Goal: Task Accomplishment & Management: Manage account settings

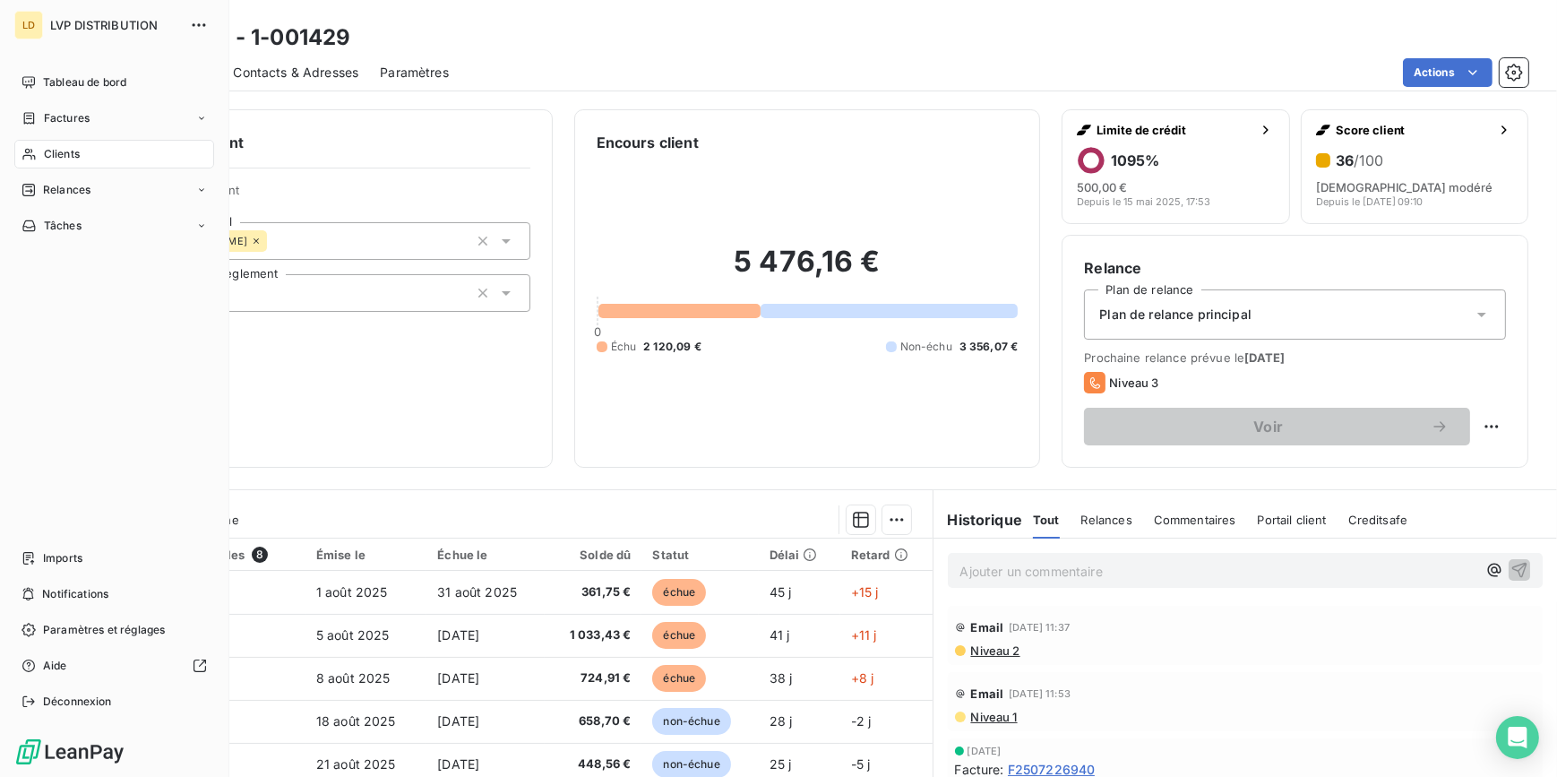
drag, startPoint x: 33, startPoint y: 150, endPoint x: 108, endPoint y: 139, distance: 76.0
click at [33, 149] on icon at bounding box center [28, 154] width 15 height 14
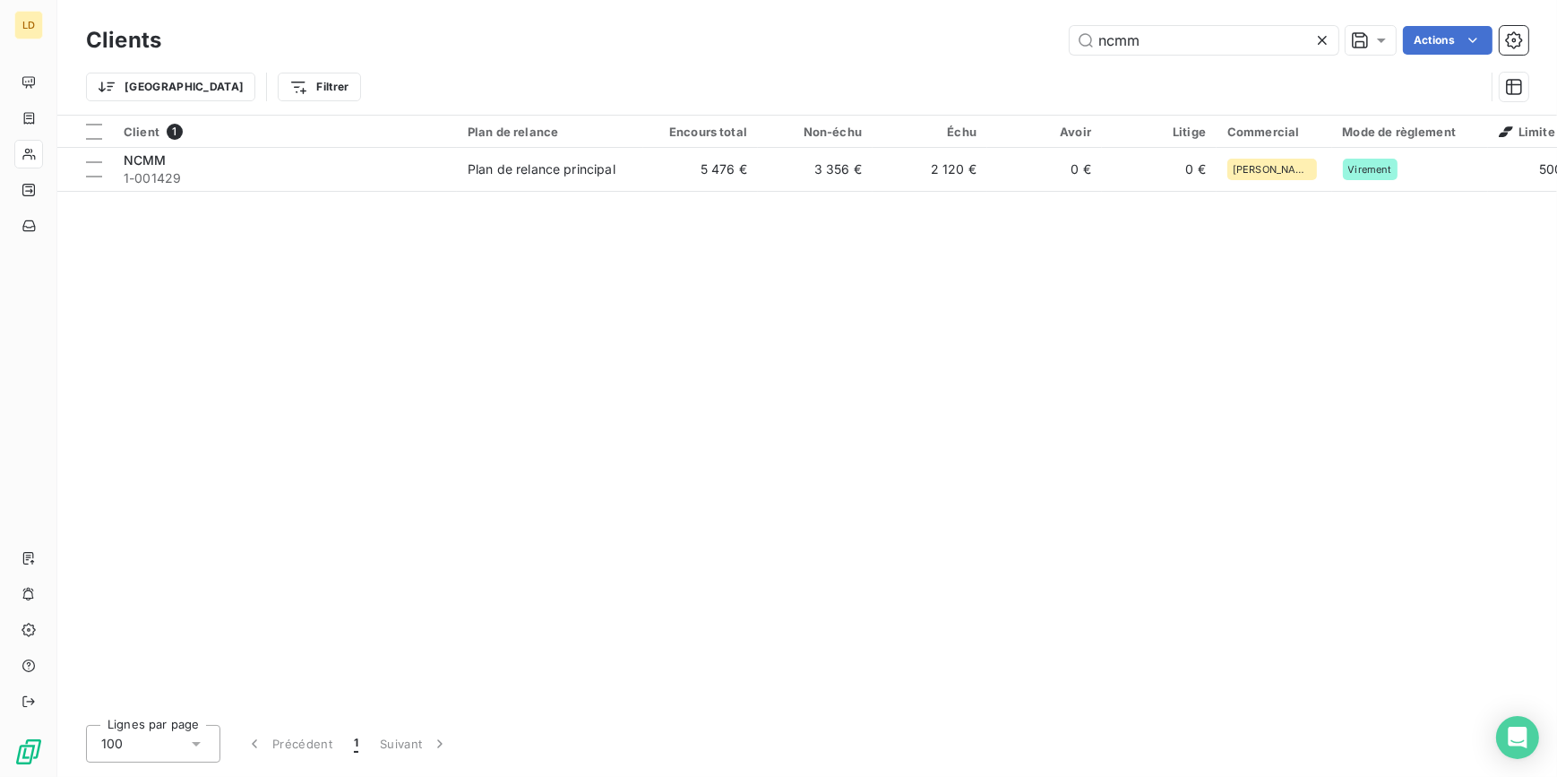
drag, startPoint x: 1199, startPoint y: 37, endPoint x: 771, endPoint y: 63, distance: 428.1
click at [897, 38] on div "ncmm Actions" at bounding box center [855, 40] width 1345 height 29
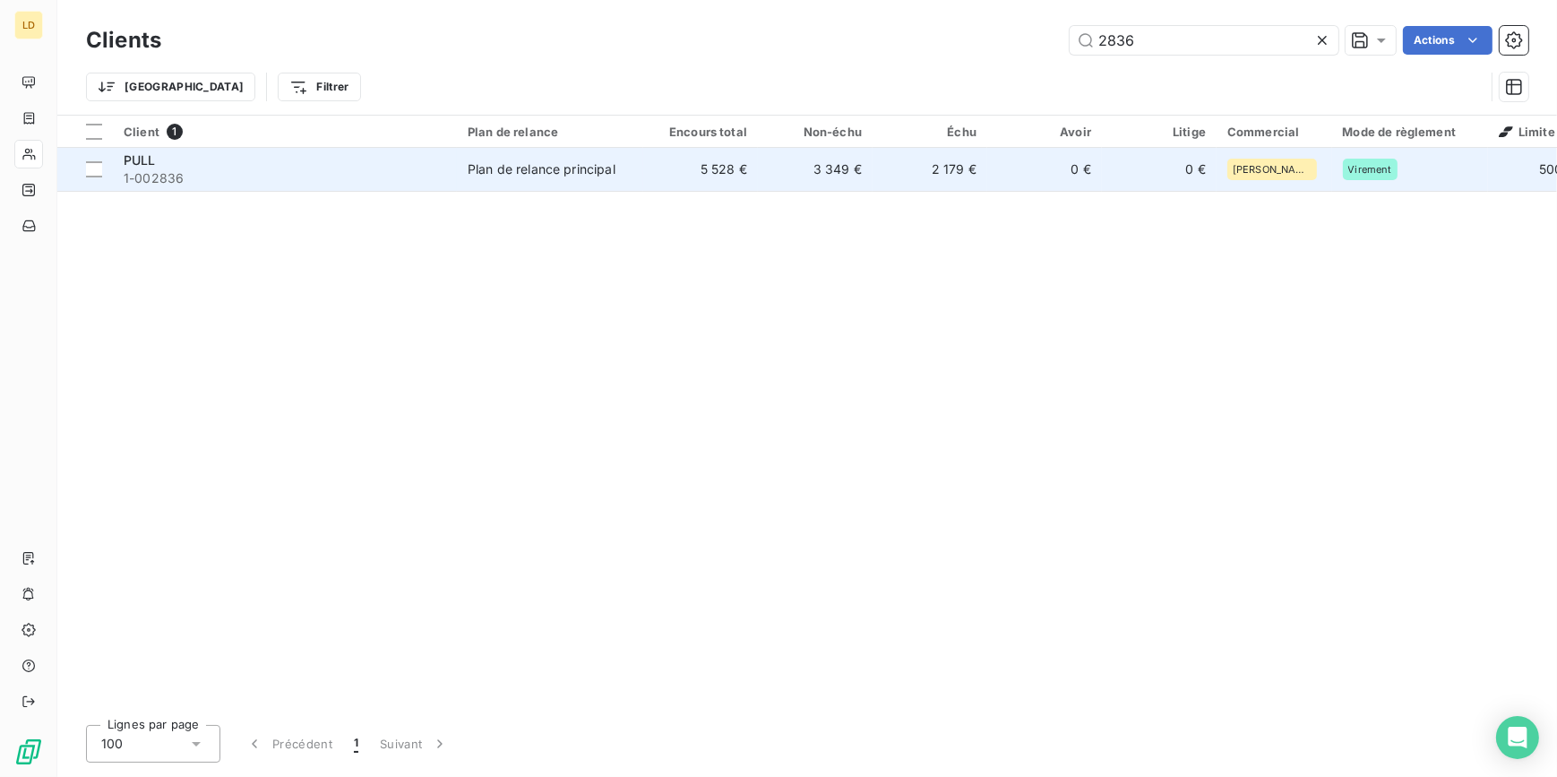
type input "2836"
click at [249, 161] on div "PULL" at bounding box center [285, 160] width 322 height 18
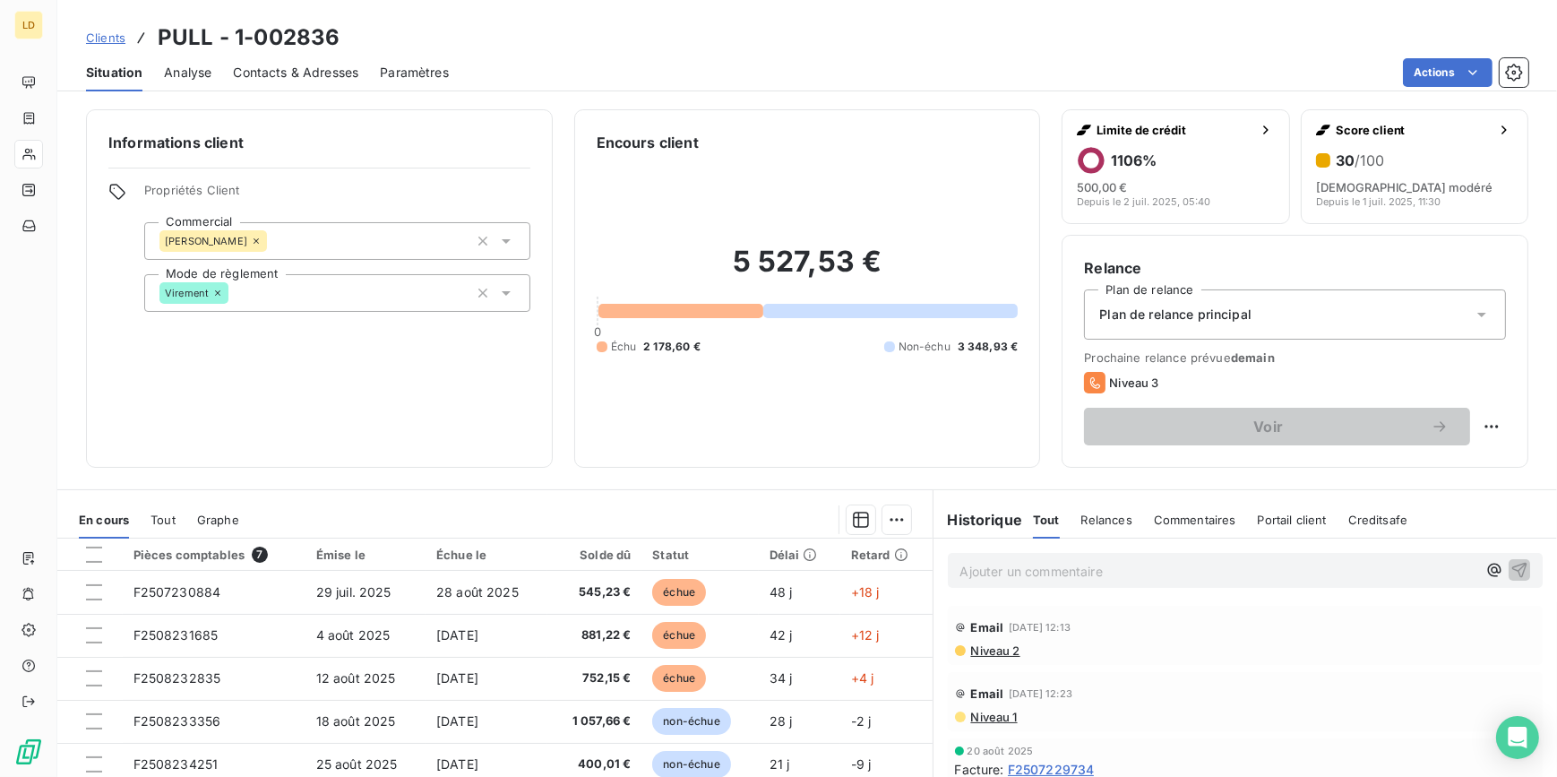
click at [297, 62] on div "Contacts & Adresses" at bounding box center [295, 73] width 125 height 38
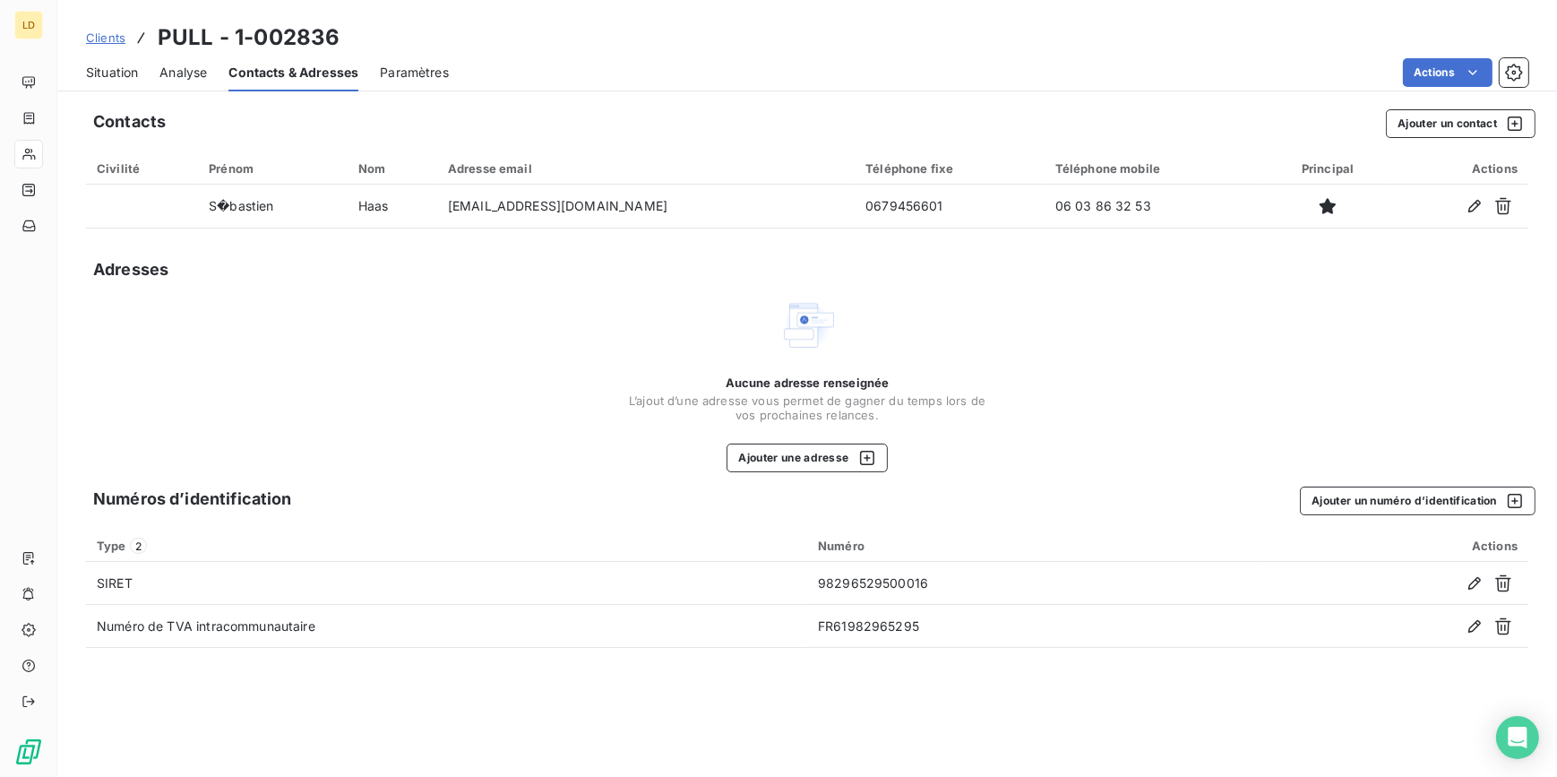
click at [112, 36] on span "Clients" at bounding box center [105, 37] width 39 height 14
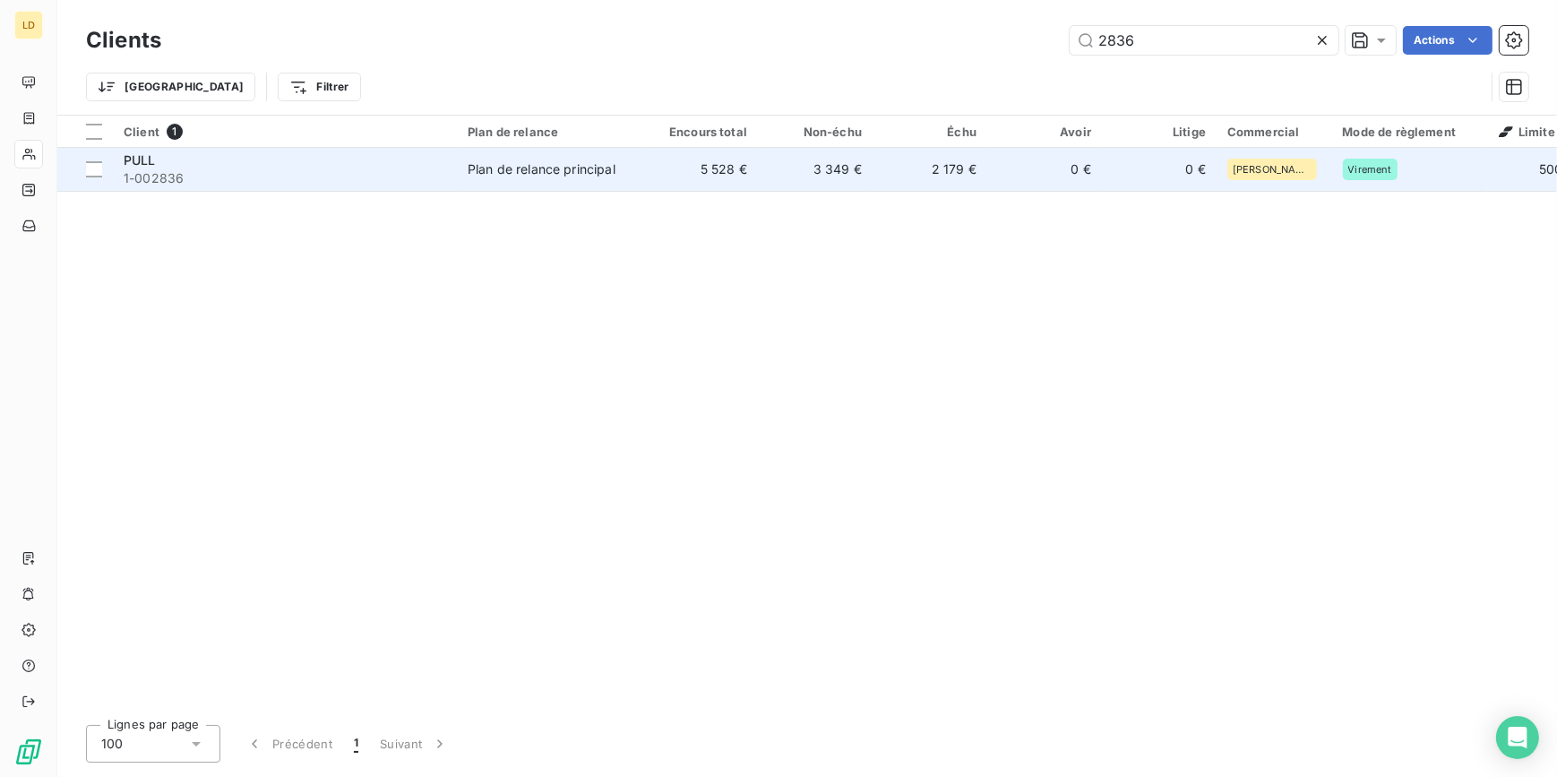
click at [913, 172] on td "2 179 €" at bounding box center [929, 169] width 115 height 43
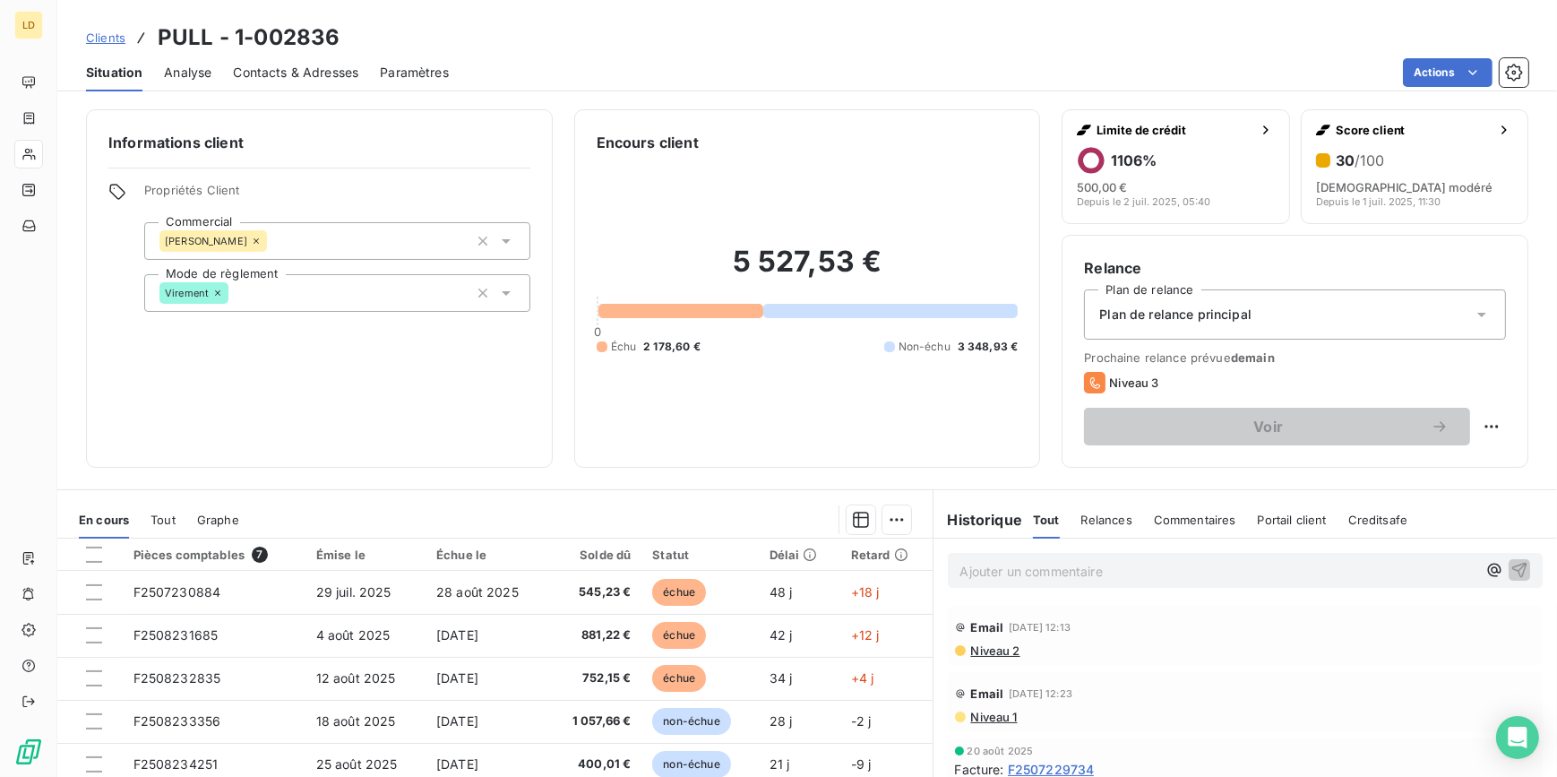
click at [323, 73] on span "Contacts & Adresses" at bounding box center [295, 73] width 125 height 18
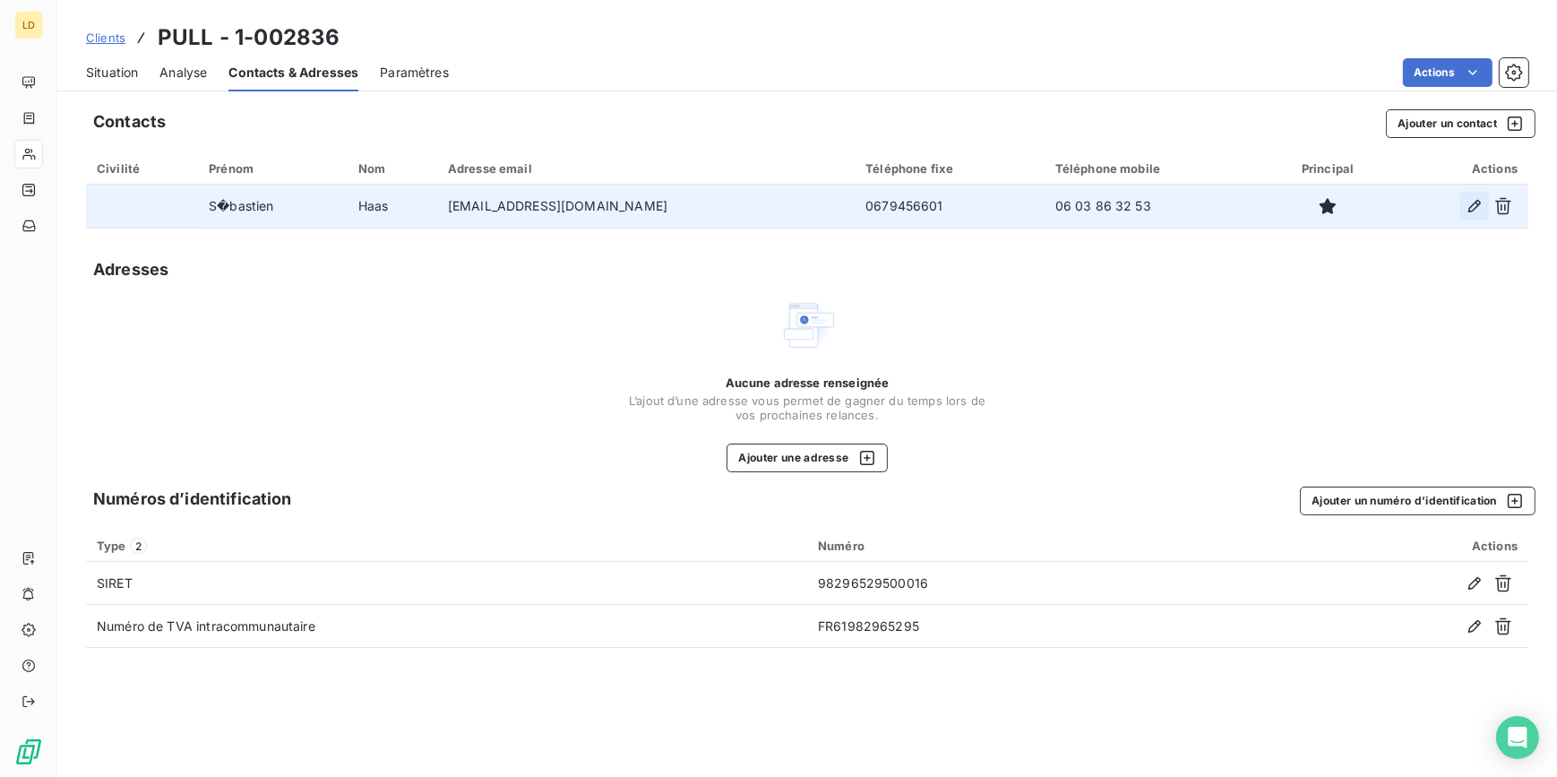
click at [1478, 207] on icon "button" at bounding box center [1475, 206] width 18 height 18
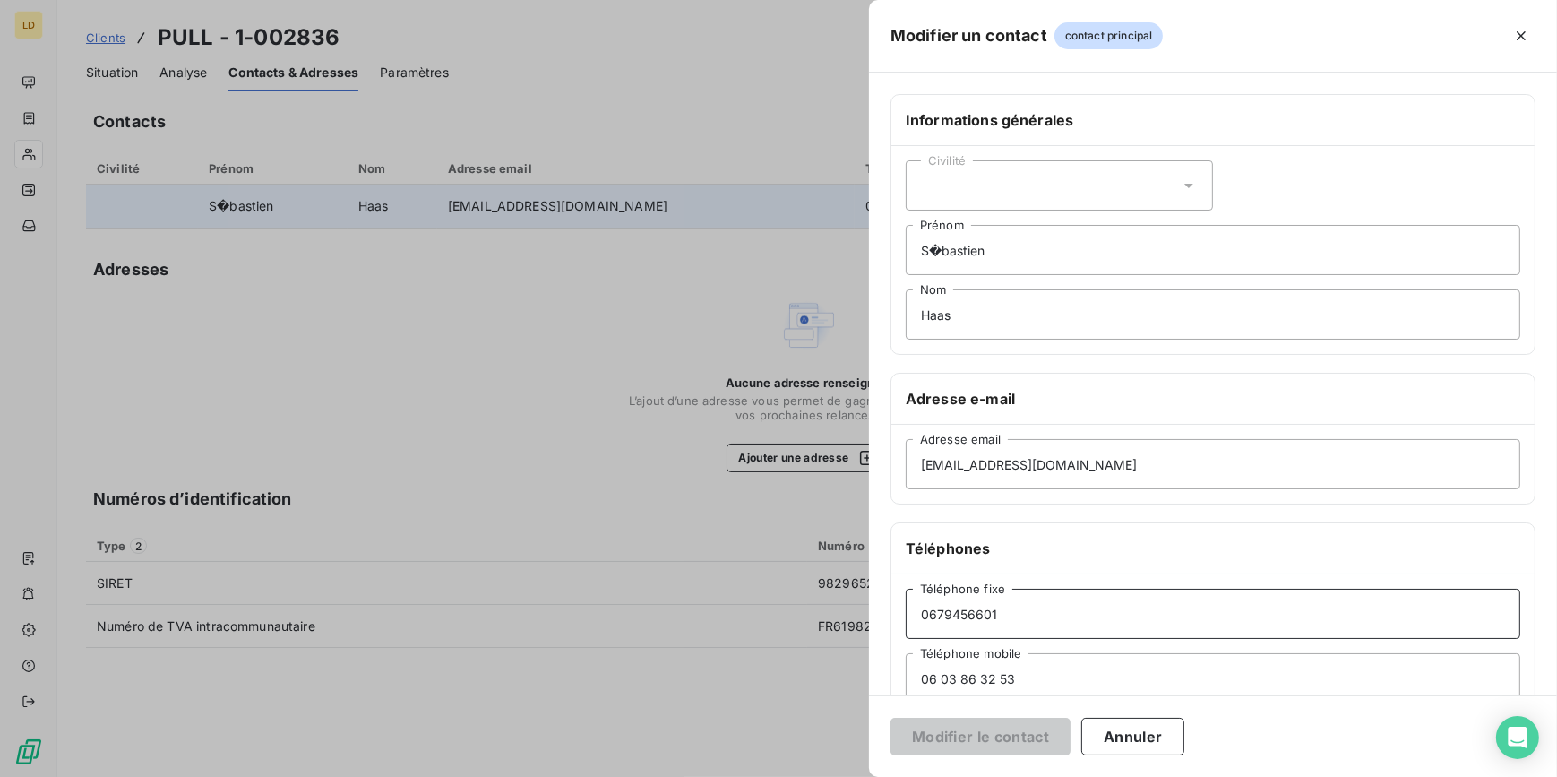
drag, startPoint x: 1056, startPoint y: 615, endPoint x: 850, endPoint y: 605, distance: 206.3
click at [851, 776] on div "Modifier un contact contact principal Informations générales Civilité S�[PERSON…" at bounding box center [778, 777] width 1557 height 0
paste input "03 86 32 53"
type input "06 03 86 32 53"
click at [1176, 574] on div "[PHONE_NUMBER] Téléphone fixe [PHONE_NUMBER] Téléphone mobile" at bounding box center [1212, 645] width 643 height 143
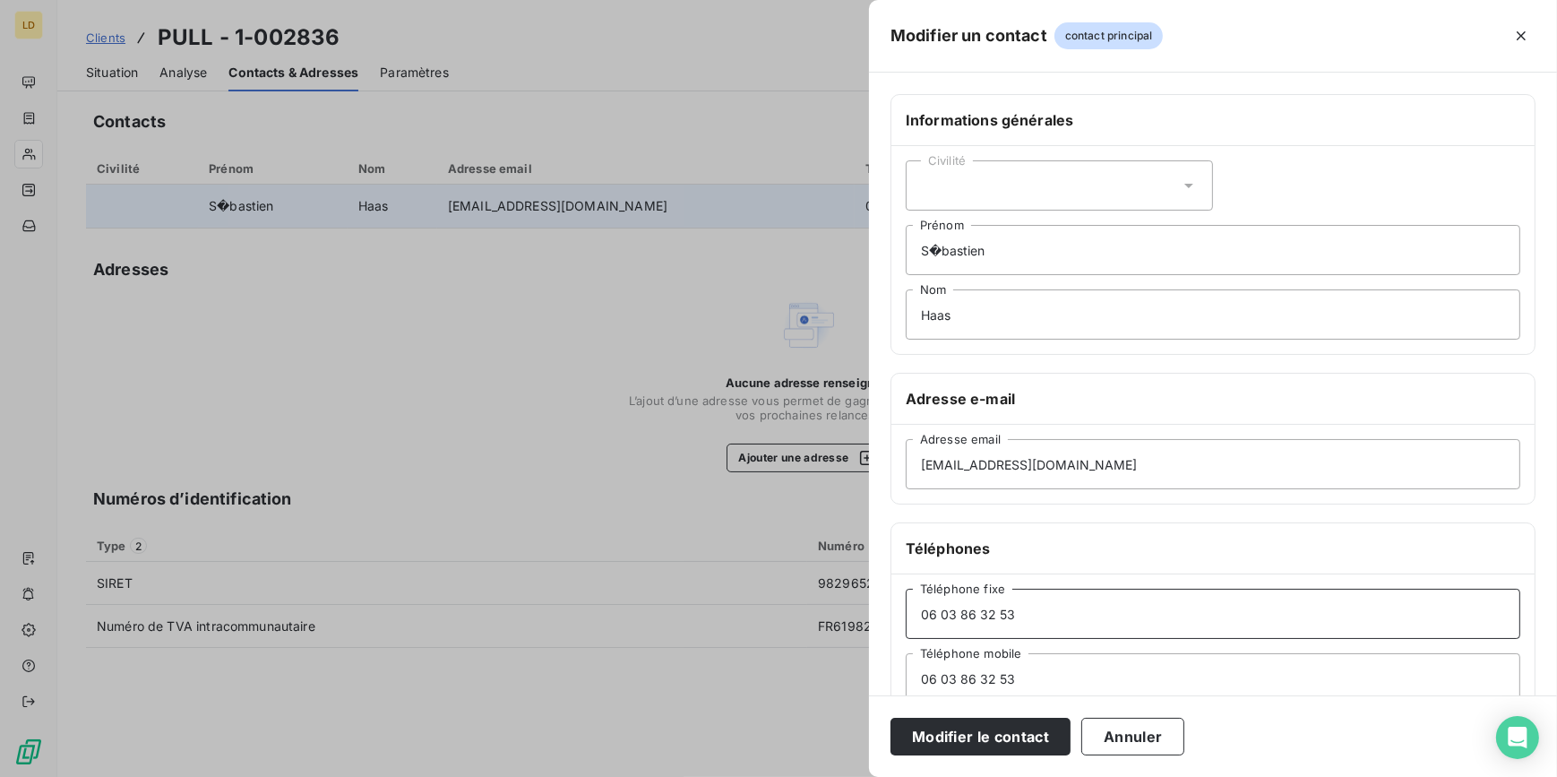
drag, startPoint x: 1047, startPoint y: 611, endPoint x: 764, endPoint y: 601, distance: 283.2
click at [764, 776] on div "Modifier un contact contact principal Informations générales Civilité S�[PERSON…" at bounding box center [778, 777] width 1557 height 0
click at [955, 615] on input "06 03 86 32 53" at bounding box center [1213, 614] width 615 height 50
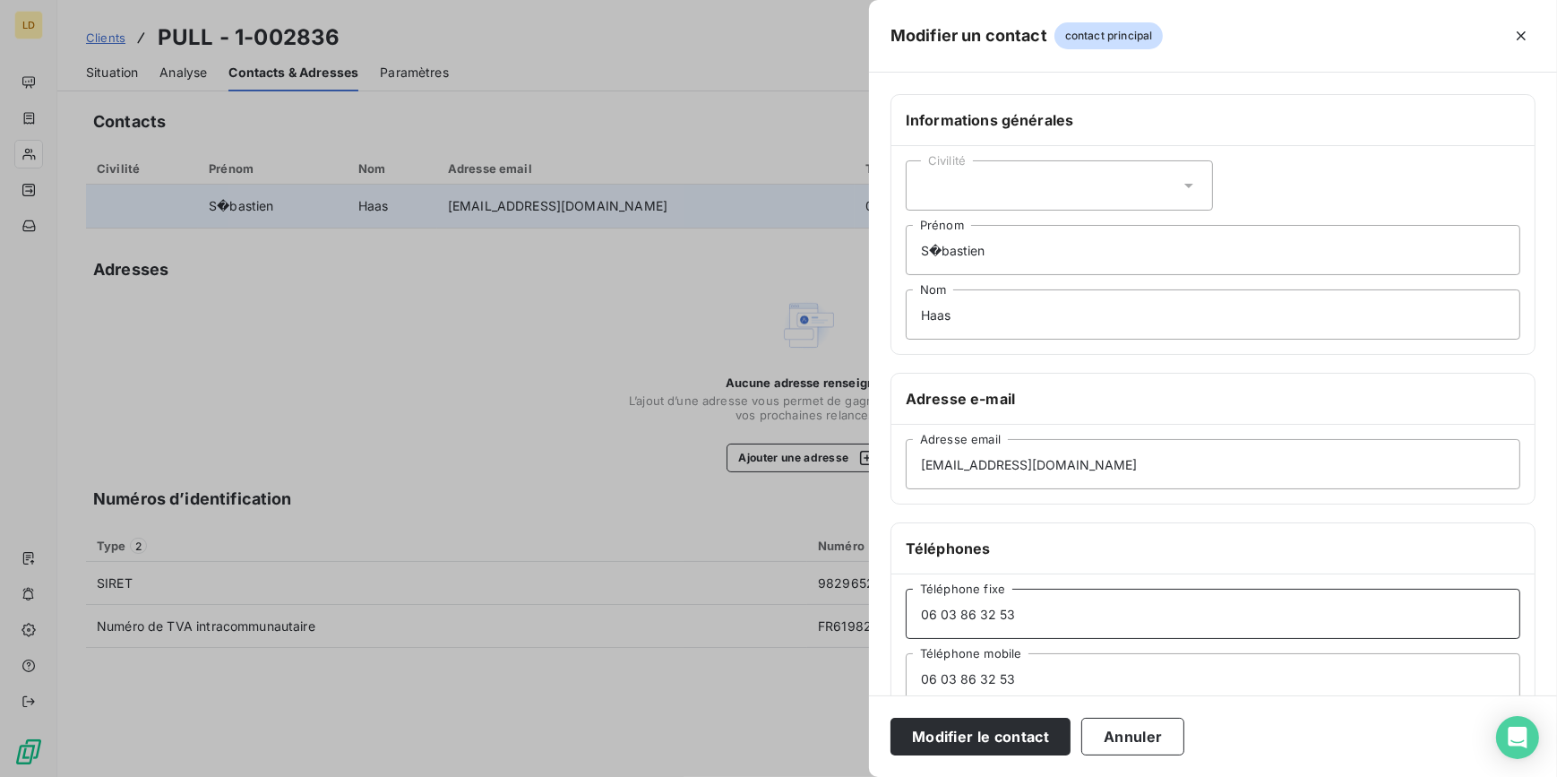
click at [955, 615] on input "06 03 86 32 53" at bounding box center [1213, 614] width 615 height 50
drag, startPoint x: 1027, startPoint y: 673, endPoint x: 852, endPoint y: 673, distance: 174.7
click at [852, 776] on div "Modifier un contact contact principal Informations générales Civilité S�[PERSON…" at bounding box center [778, 777] width 1557 height 0
click at [984, 628] on input "Téléphone fixe" at bounding box center [1213, 614] width 615 height 50
paste input "06 03 86 32 53"
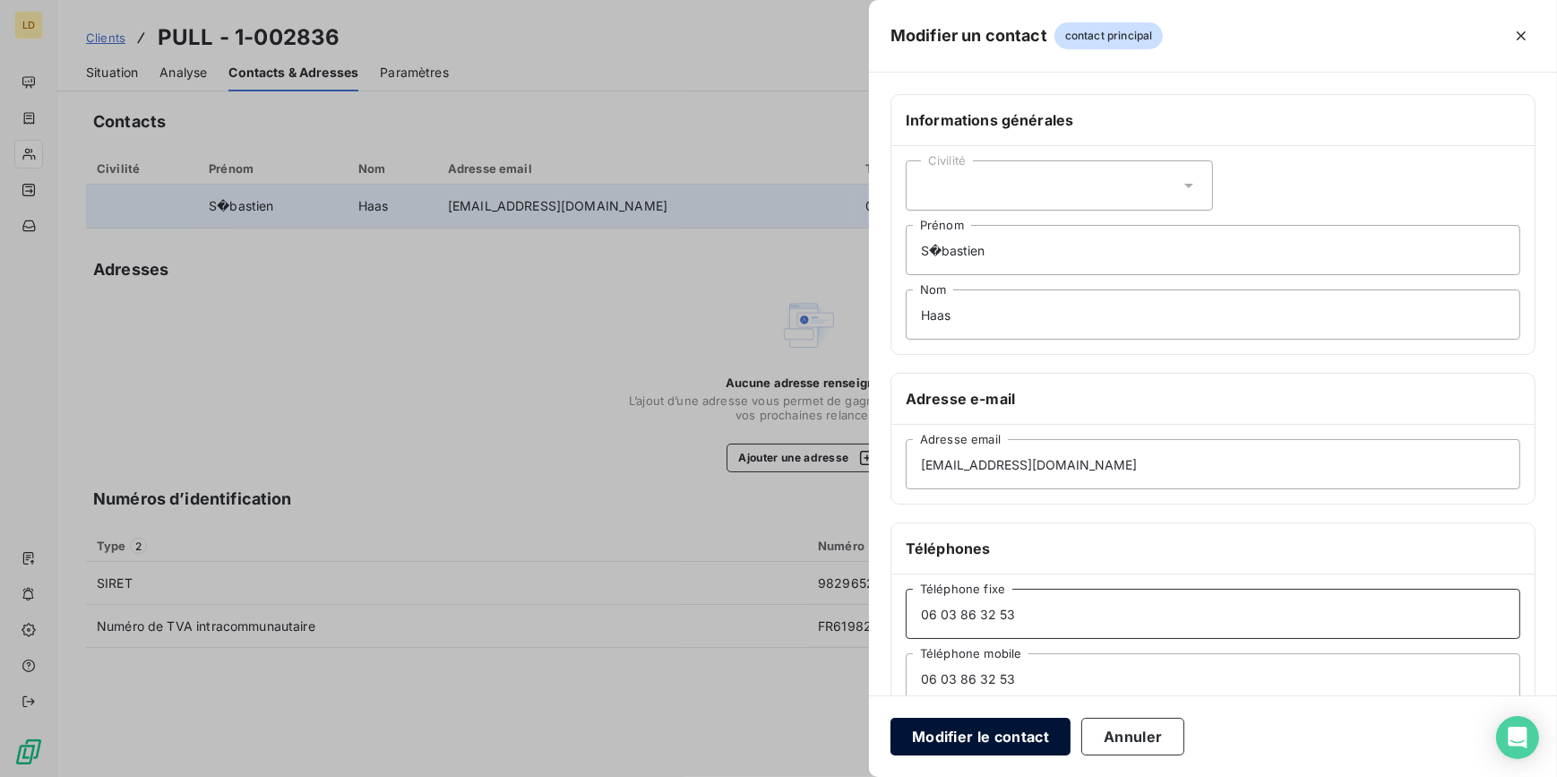
type input "06 03 86 32 53"
click at [967, 740] on button "Modifier le contact" at bounding box center [980, 737] width 180 height 38
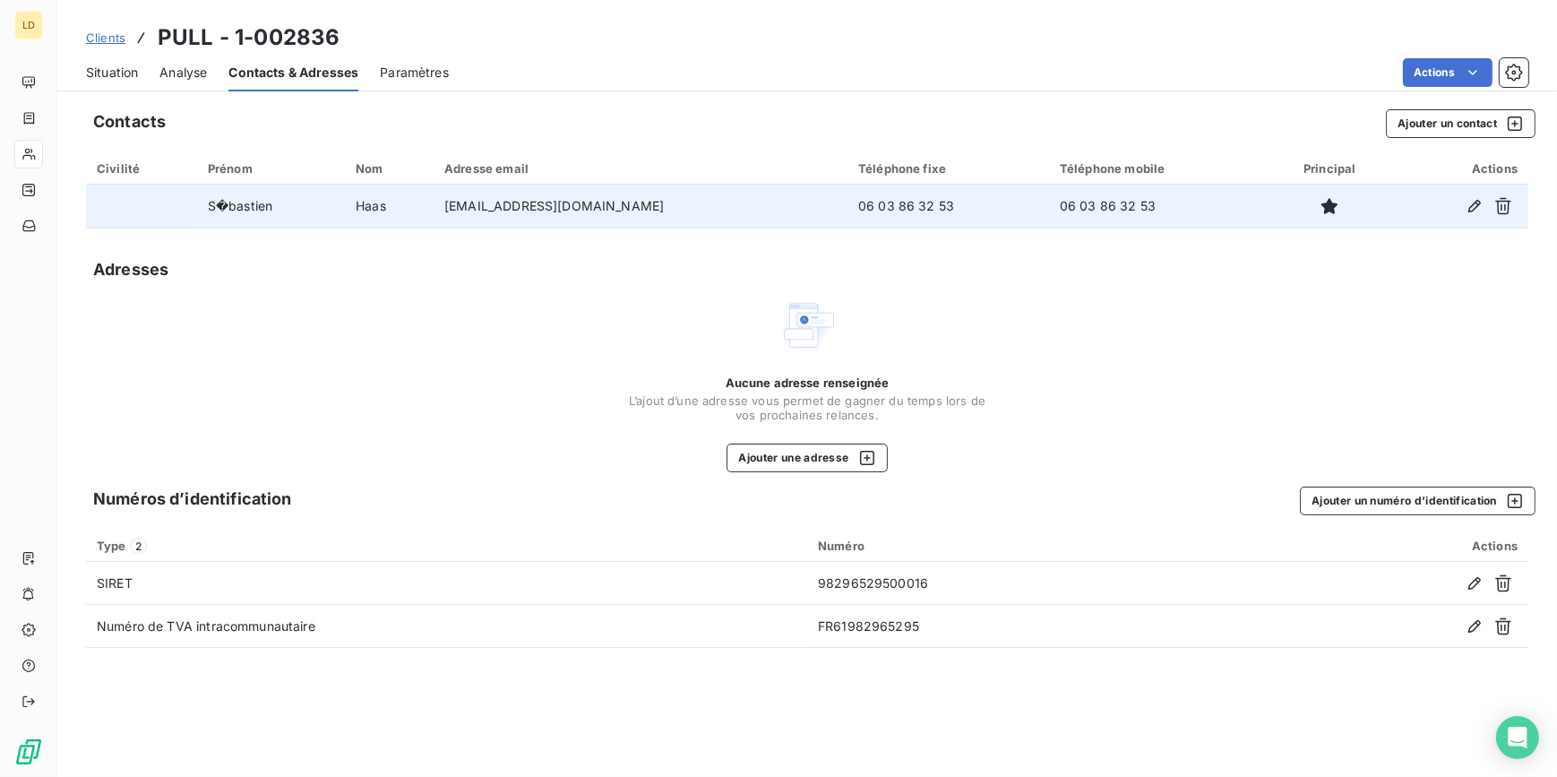
click at [95, 72] on span "Situation" at bounding box center [112, 73] width 52 height 18
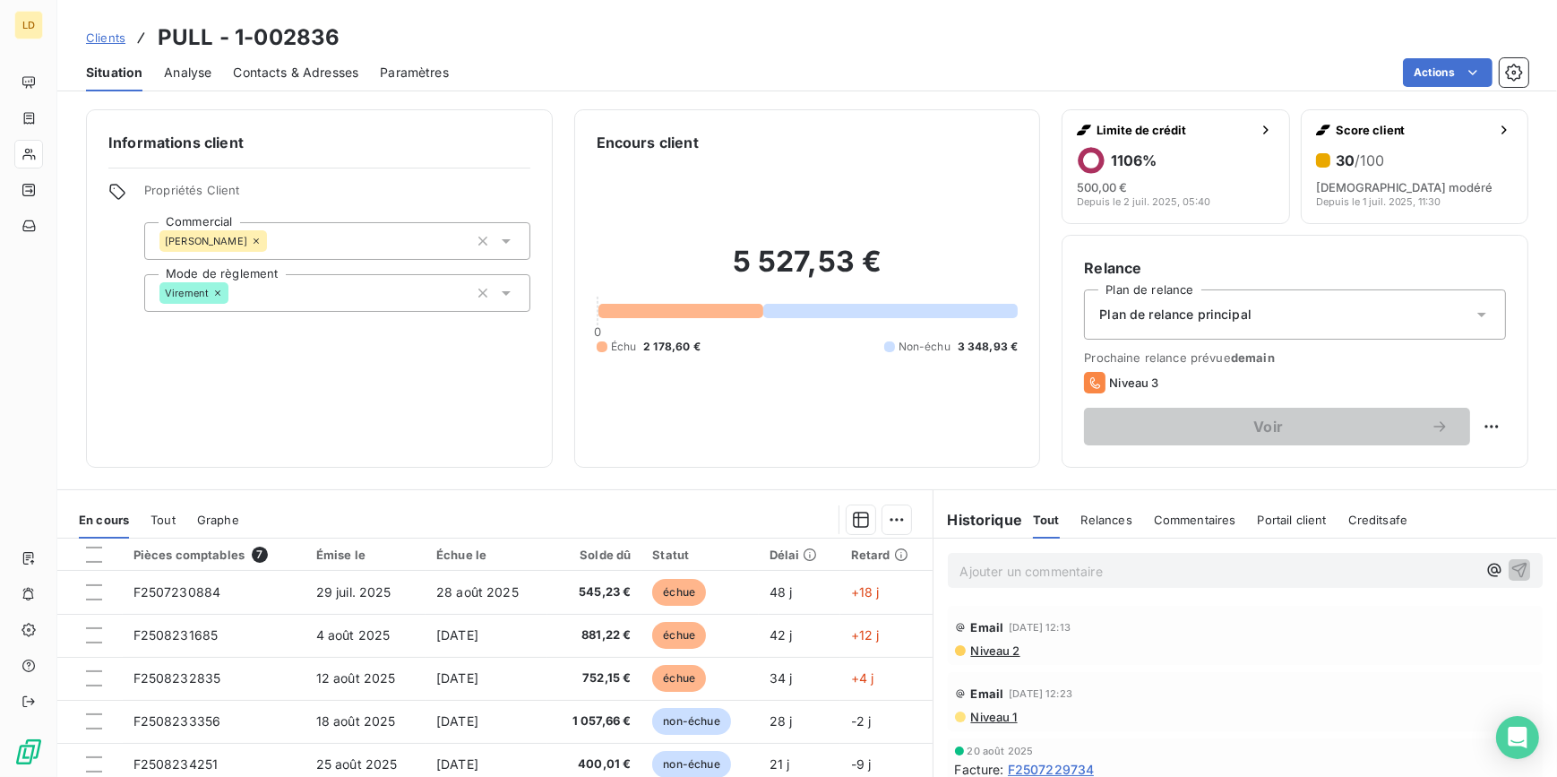
click at [305, 68] on span "Contacts & Adresses" at bounding box center [295, 73] width 125 height 18
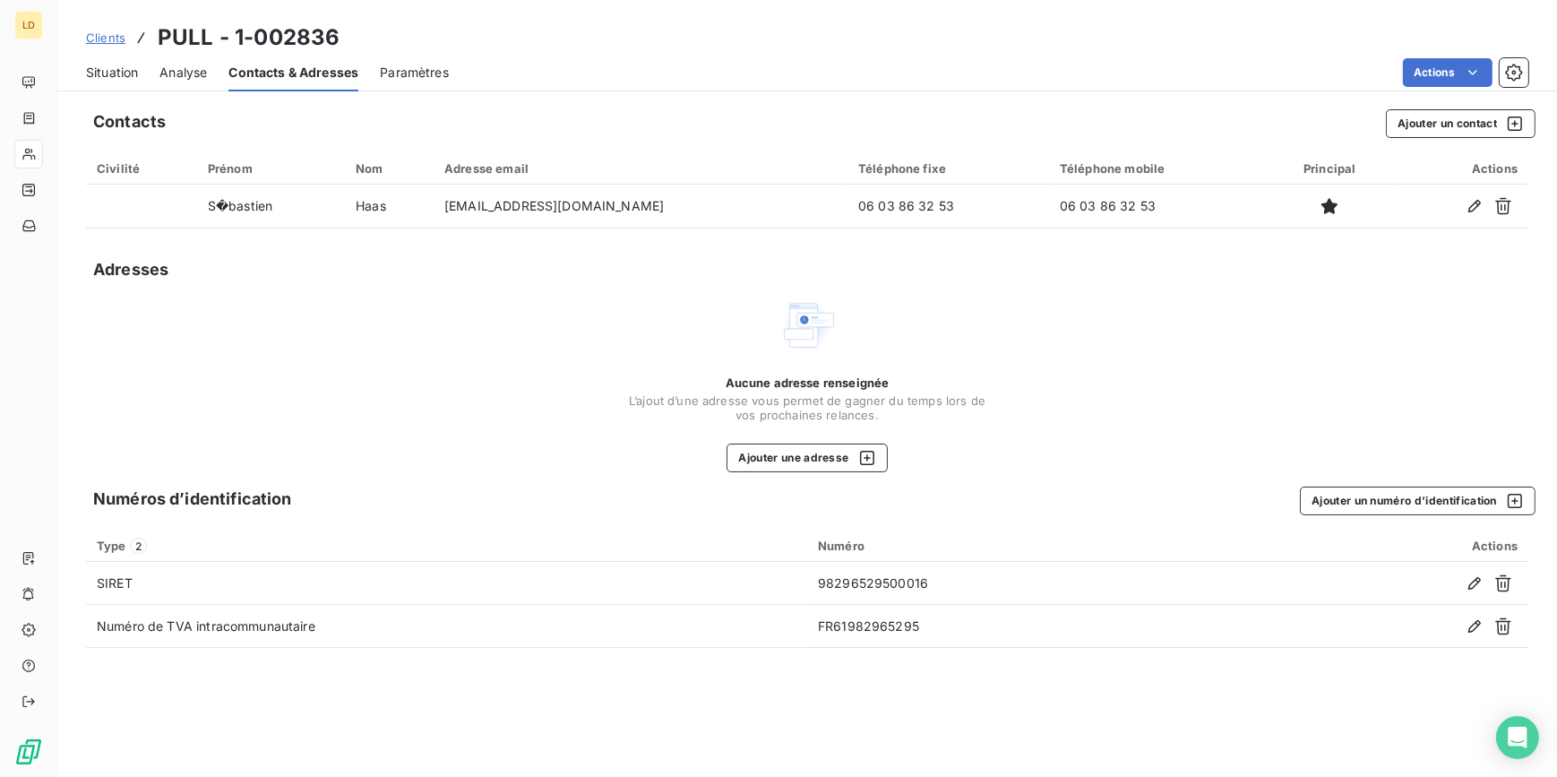
click at [116, 72] on span "Situation" at bounding box center [112, 73] width 52 height 18
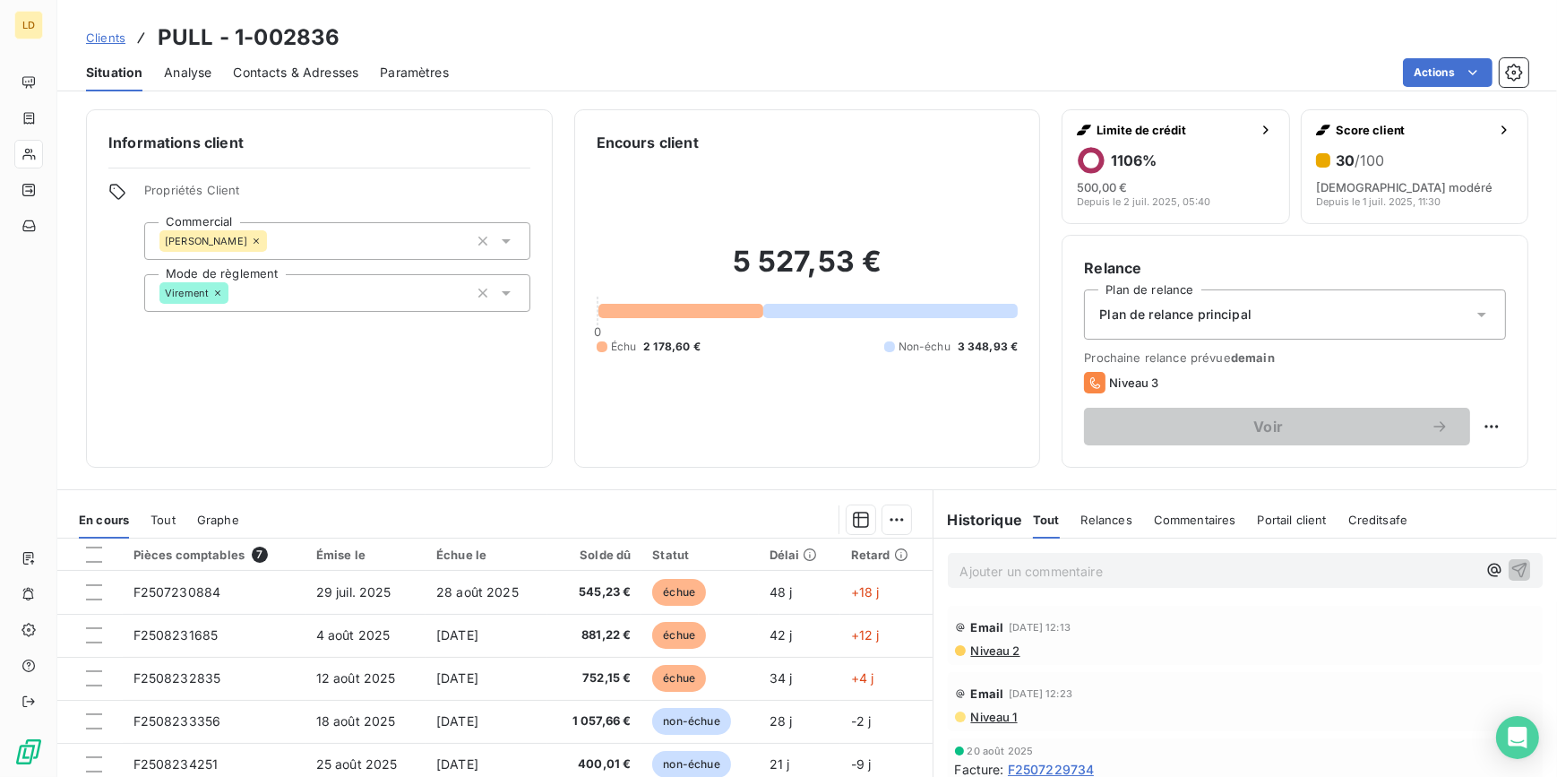
click at [297, 77] on span "Contacts & Adresses" at bounding box center [295, 73] width 125 height 18
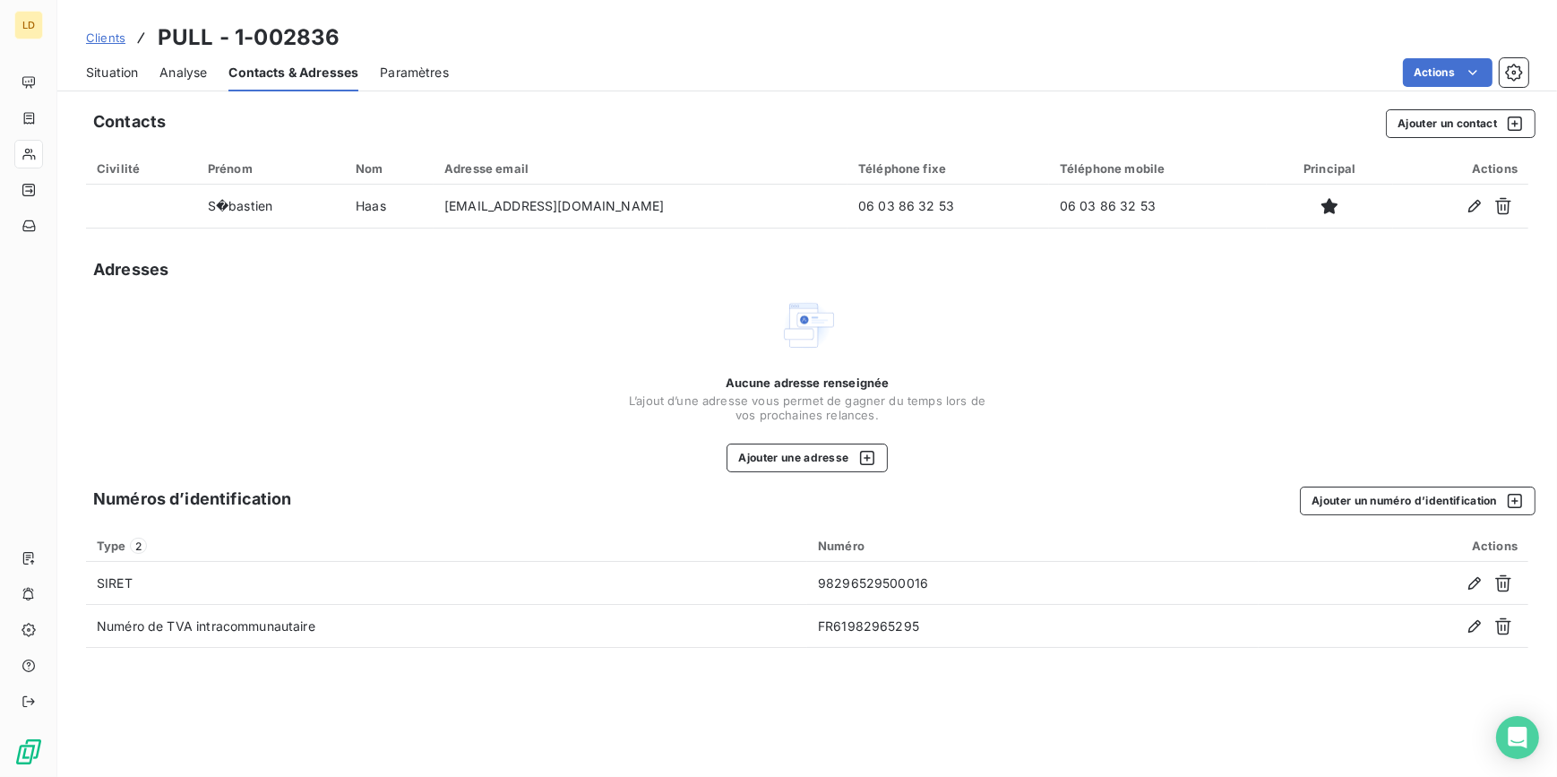
click at [107, 73] on span "Situation" at bounding box center [112, 73] width 52 height 18
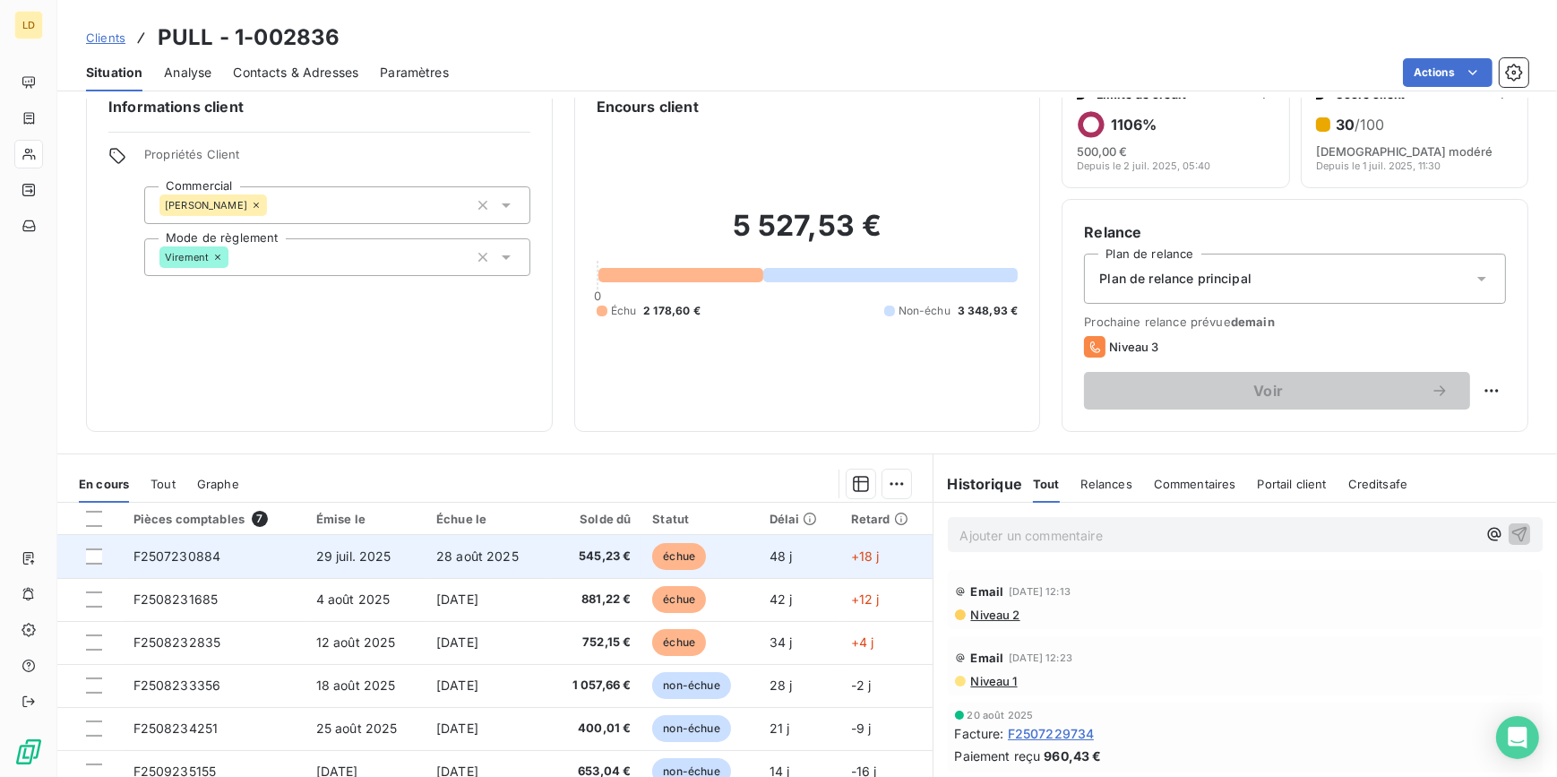
scroll to position [54, 0]
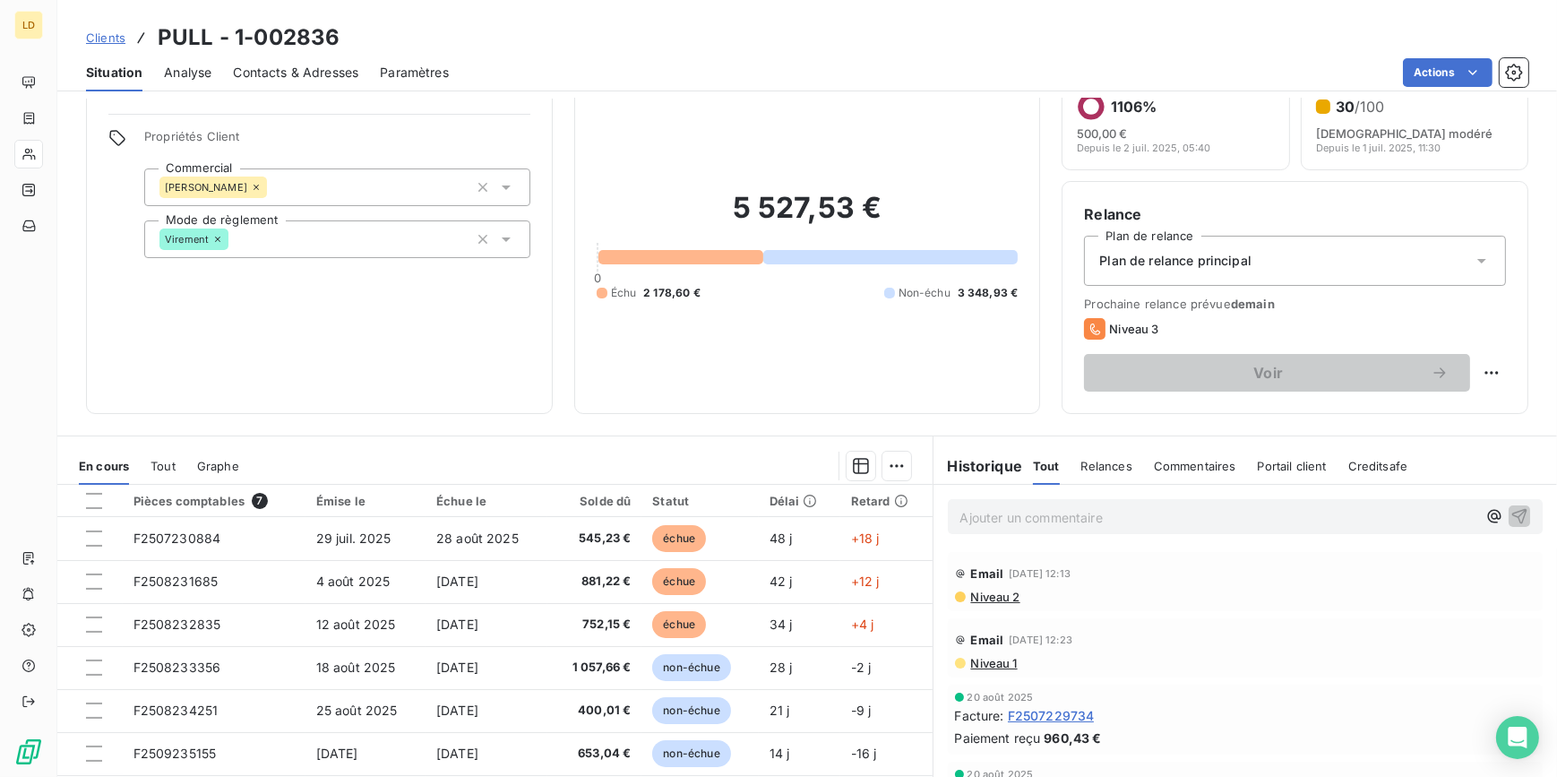
click at [1061, 516] on p "Ajouter un commentaire ﻿" at bounding box center [1218, 517] width 517 height 22
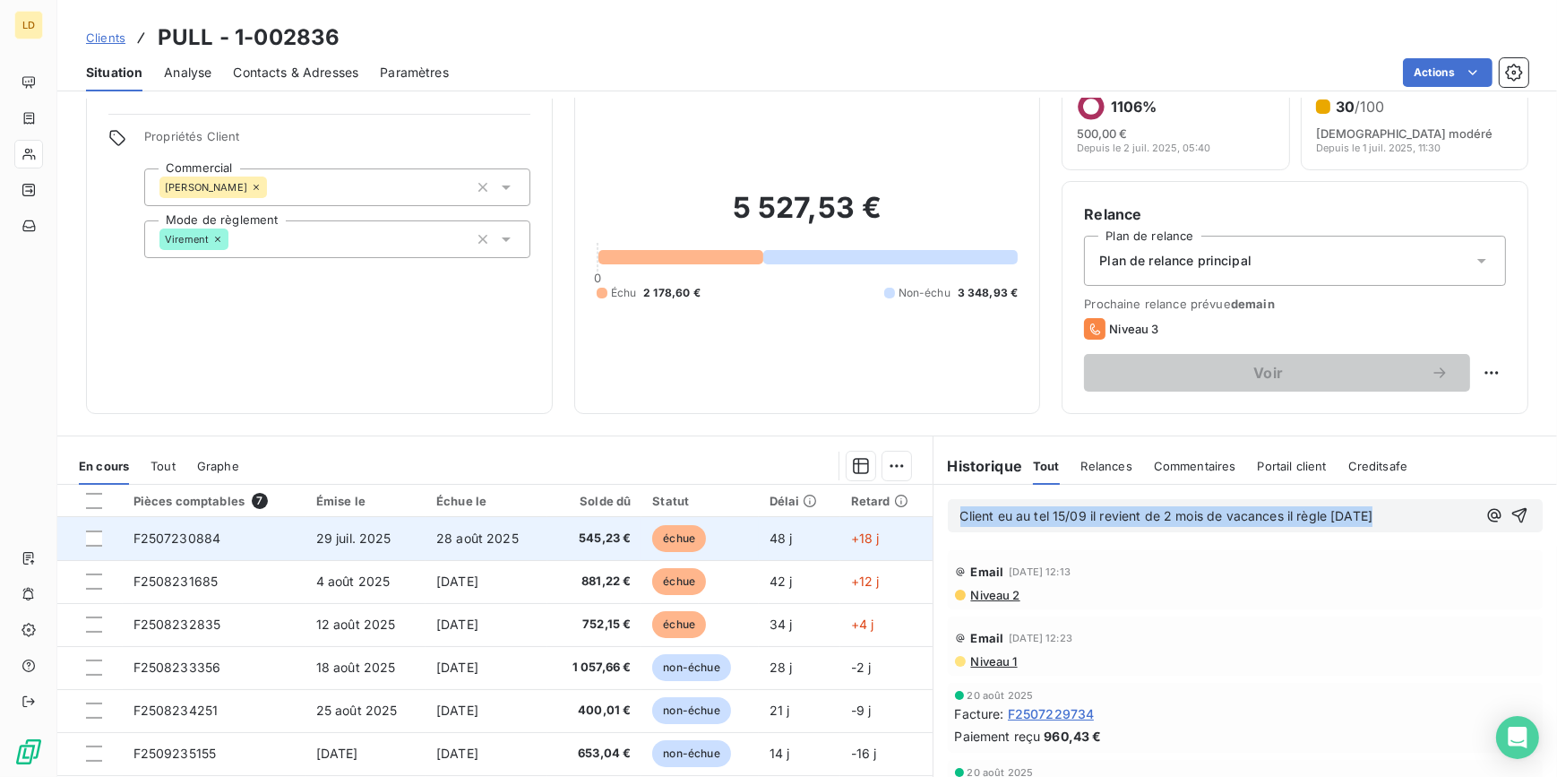
drag, startPoint x: 1412, startPoint y: 522, endPoint x: 848, endPoint y: 537, distance: 563.6
click at [842, 542] on div "En cours Tout Graphe Pièces comptables 7 Émise le Échue le Solde dû Statut Déla…" at bounding box center [807, 659] width 1500 height 448
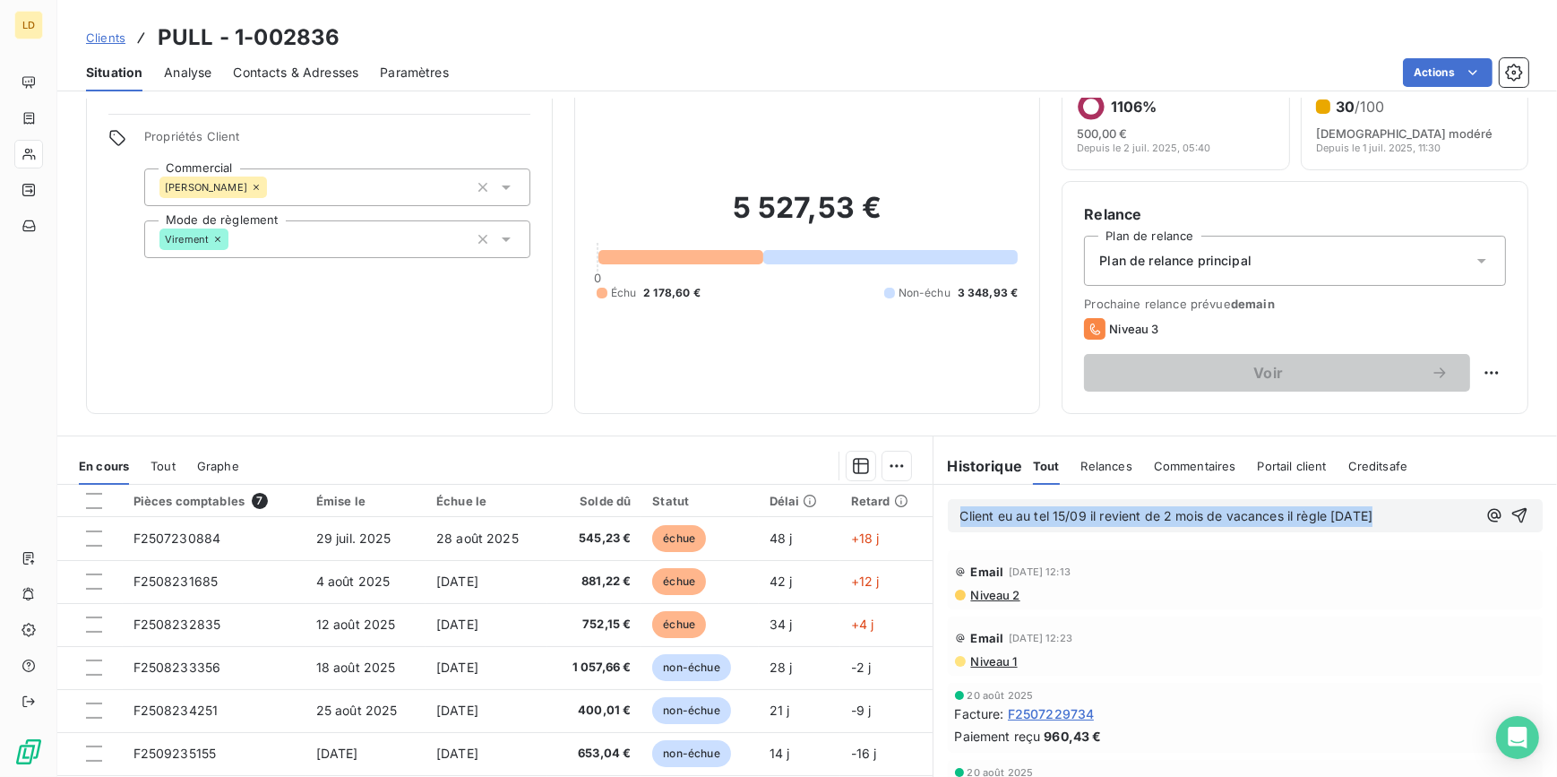
copy span "Client eu au tel 15/09 il revient de 2 mois de vacances il règle [DATE]"
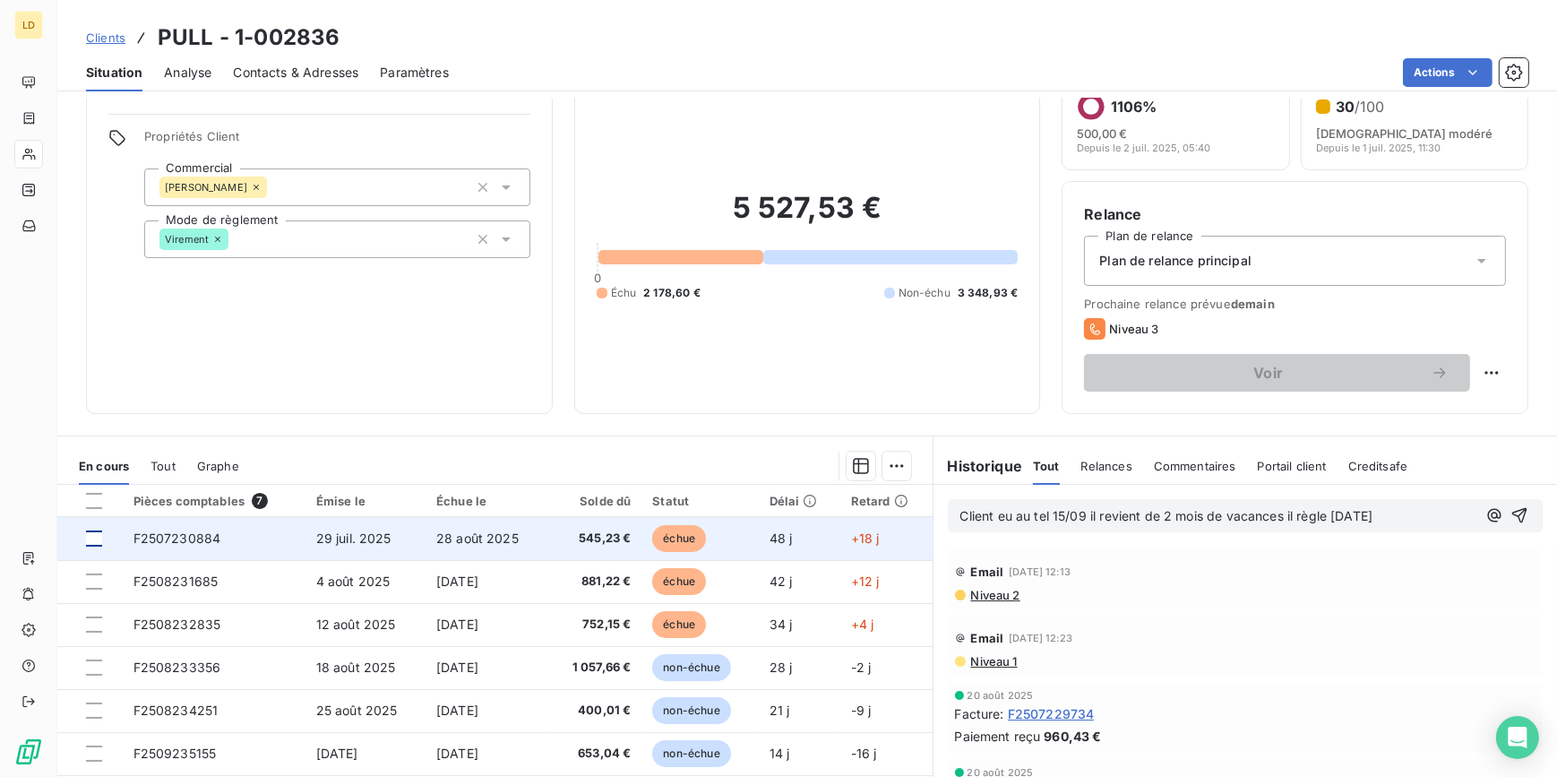
click at [90, 539] on div at bounding box center [94, 538] width 16 height 16
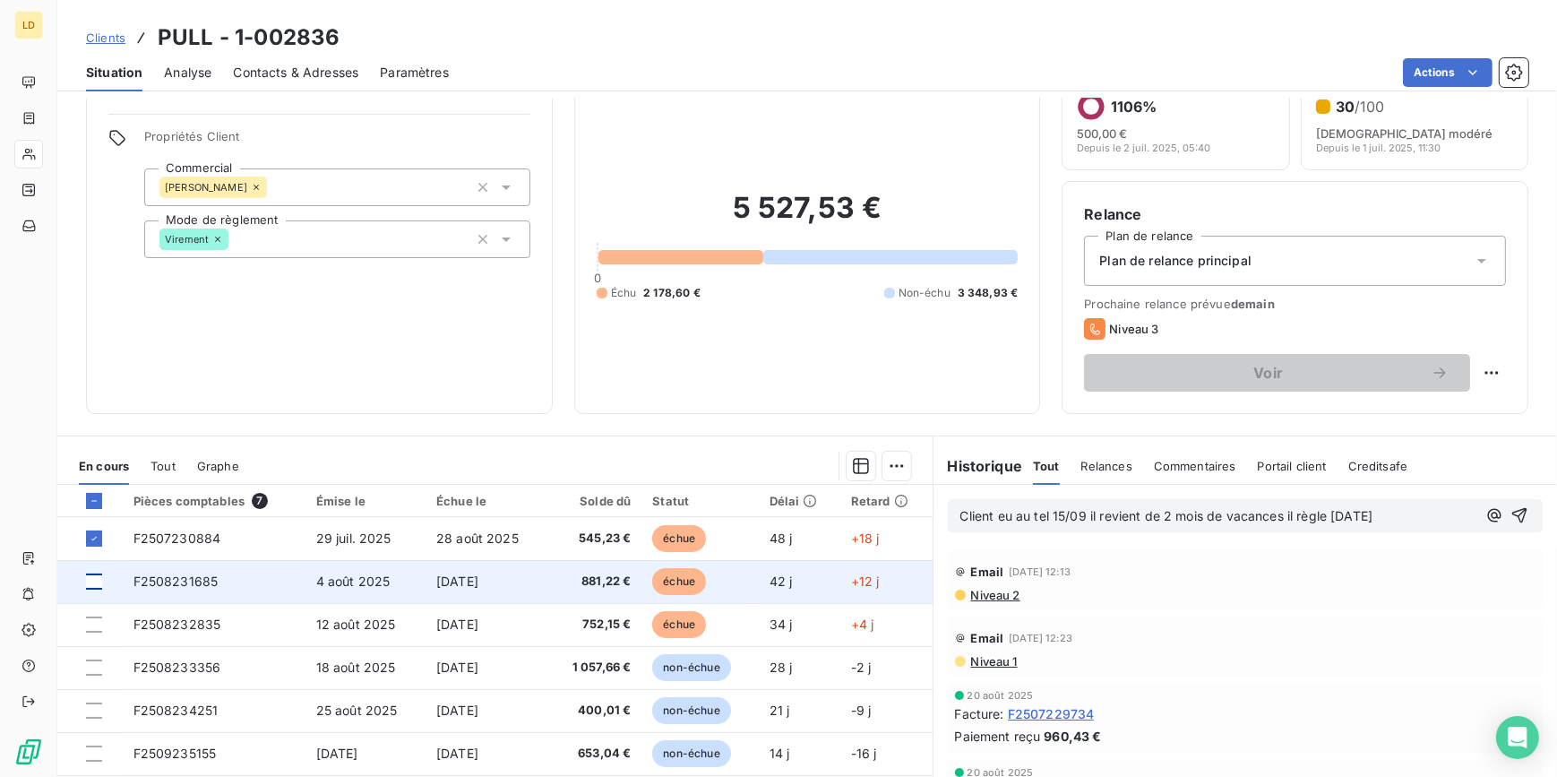
click at [92, 581] on div at bounding box center [94, 581] width 16 height 16
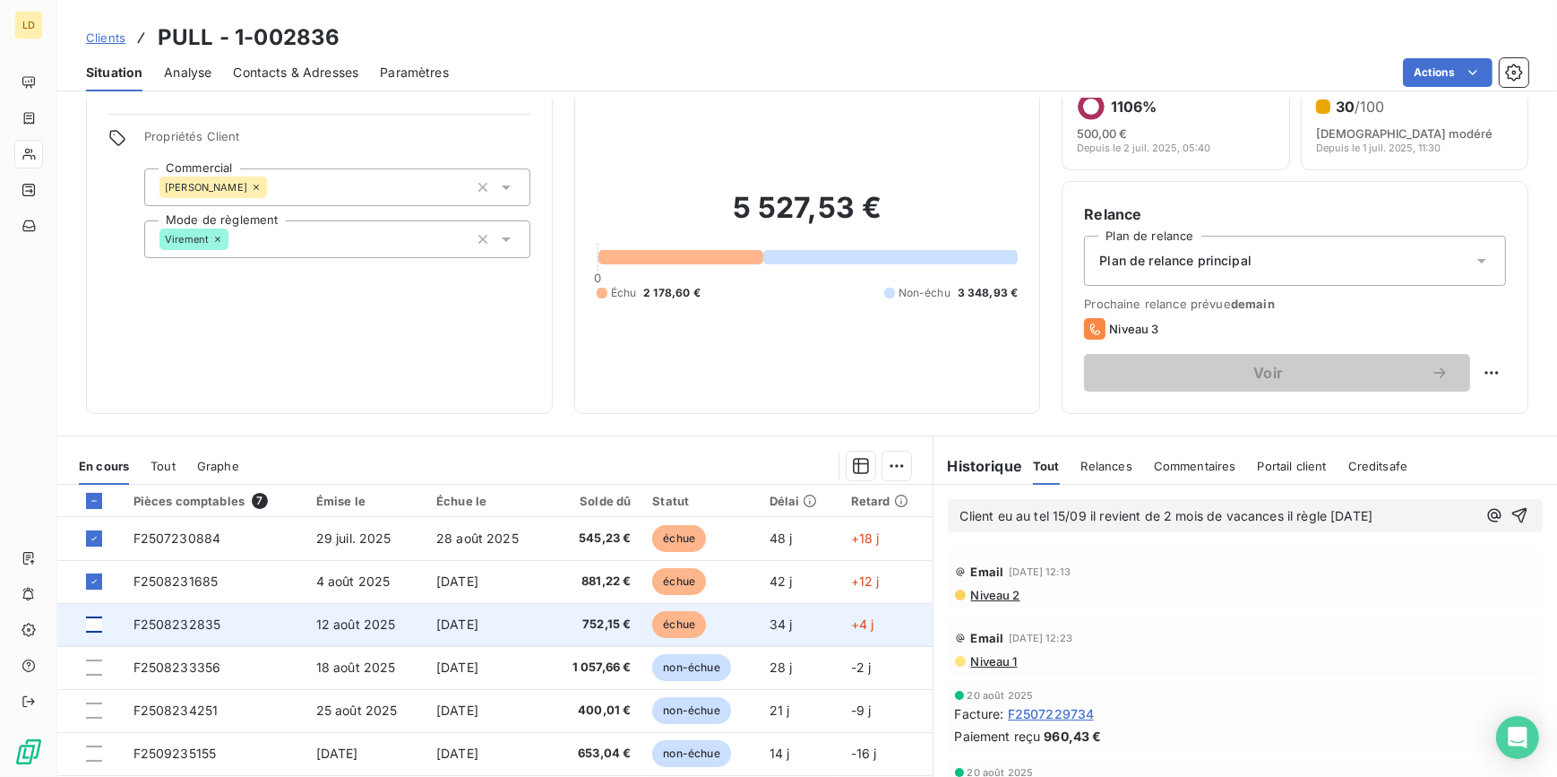
click at [93, 627] on div at bounding box center [94, 624] width 16 height 16
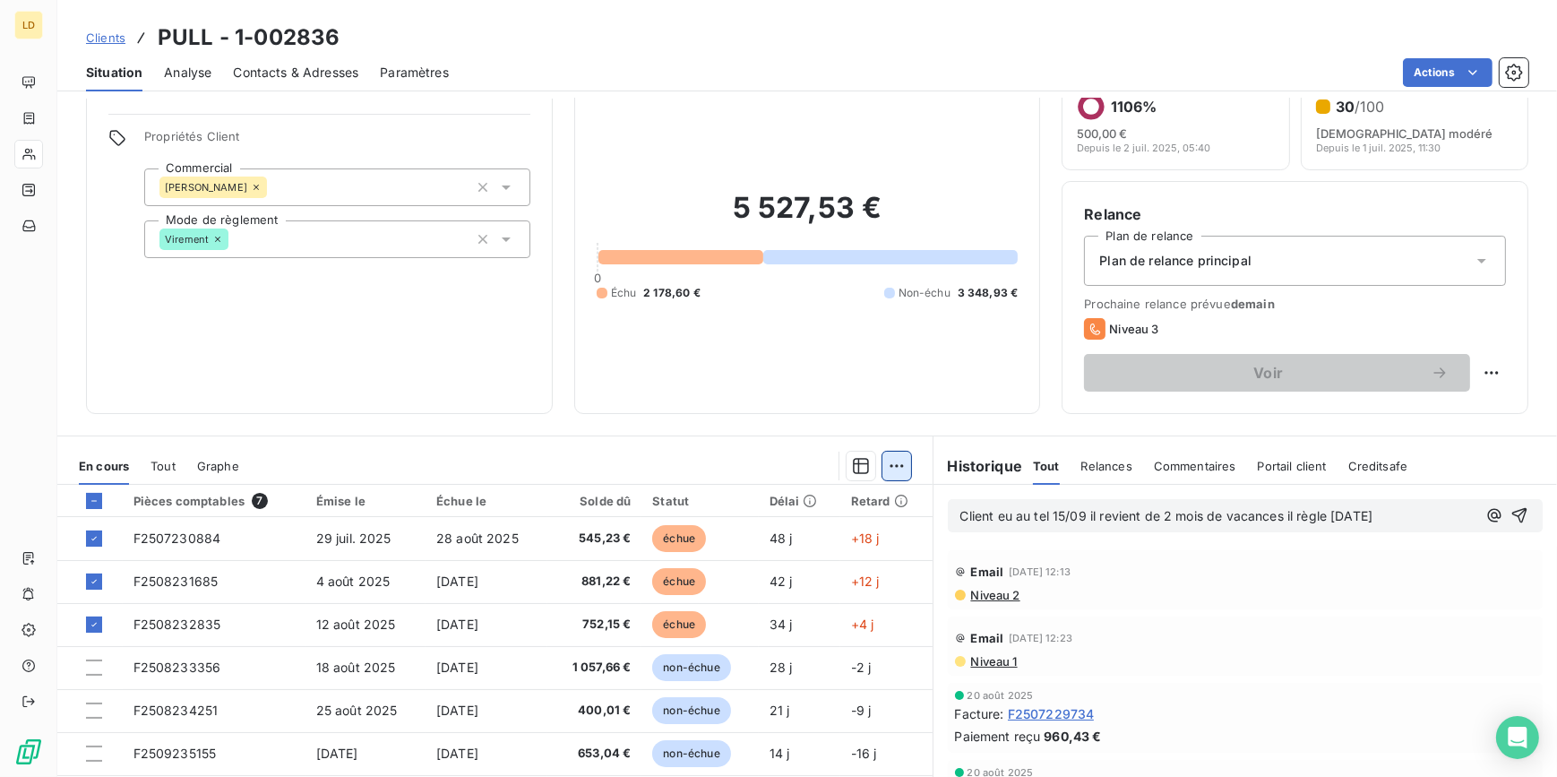
click at [893, 466] on html "LD Clients PULL - 1-002836 Situation Analyse Contacts & Adresses Paramètres Act…" at bounding box center [778, 388] width 1557 height 777
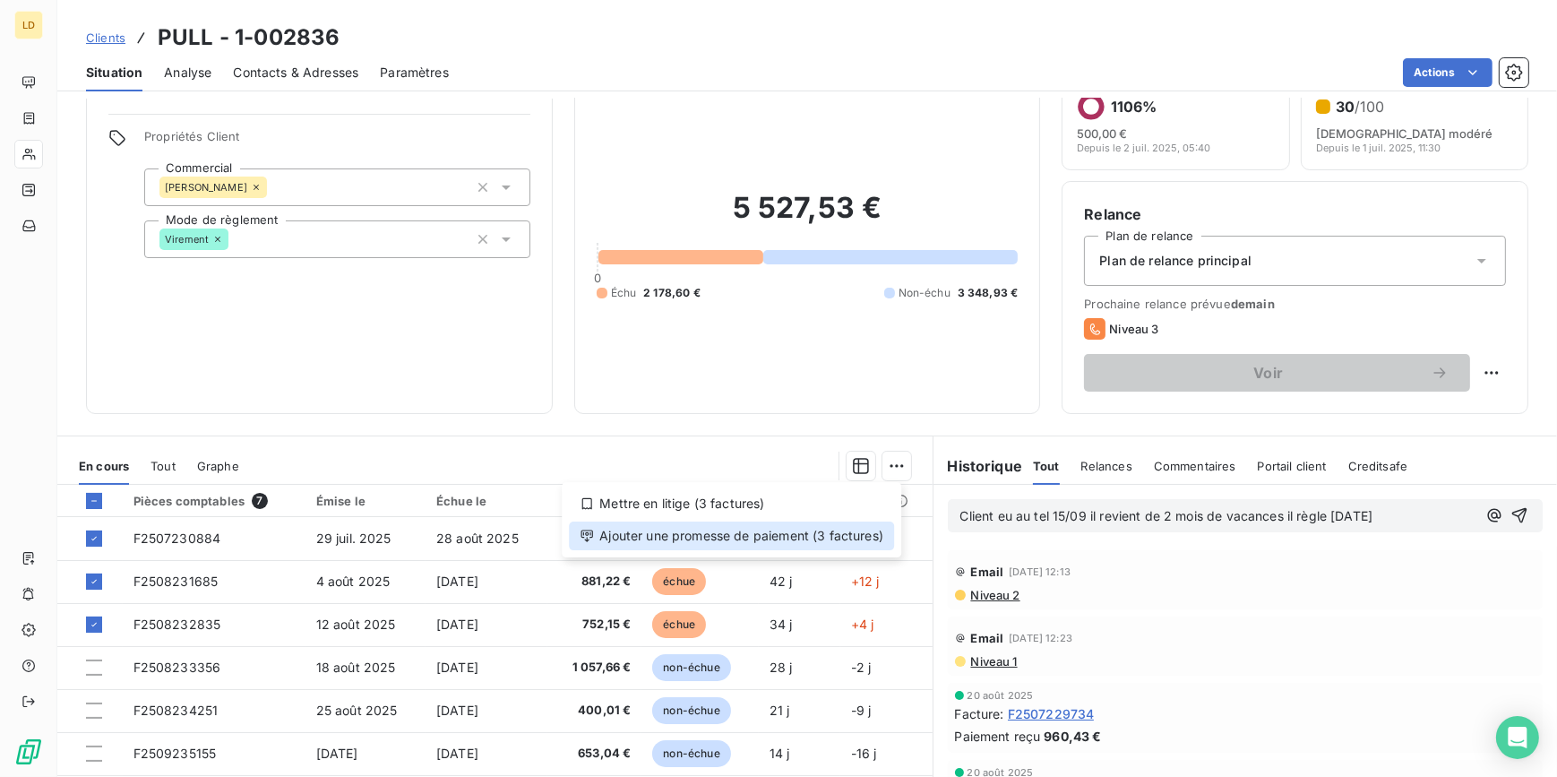
click at [812, 540] on div "Ajouter une promesse de paiement (3 factures)" at bounding box center [731, 535] width 325 height 29
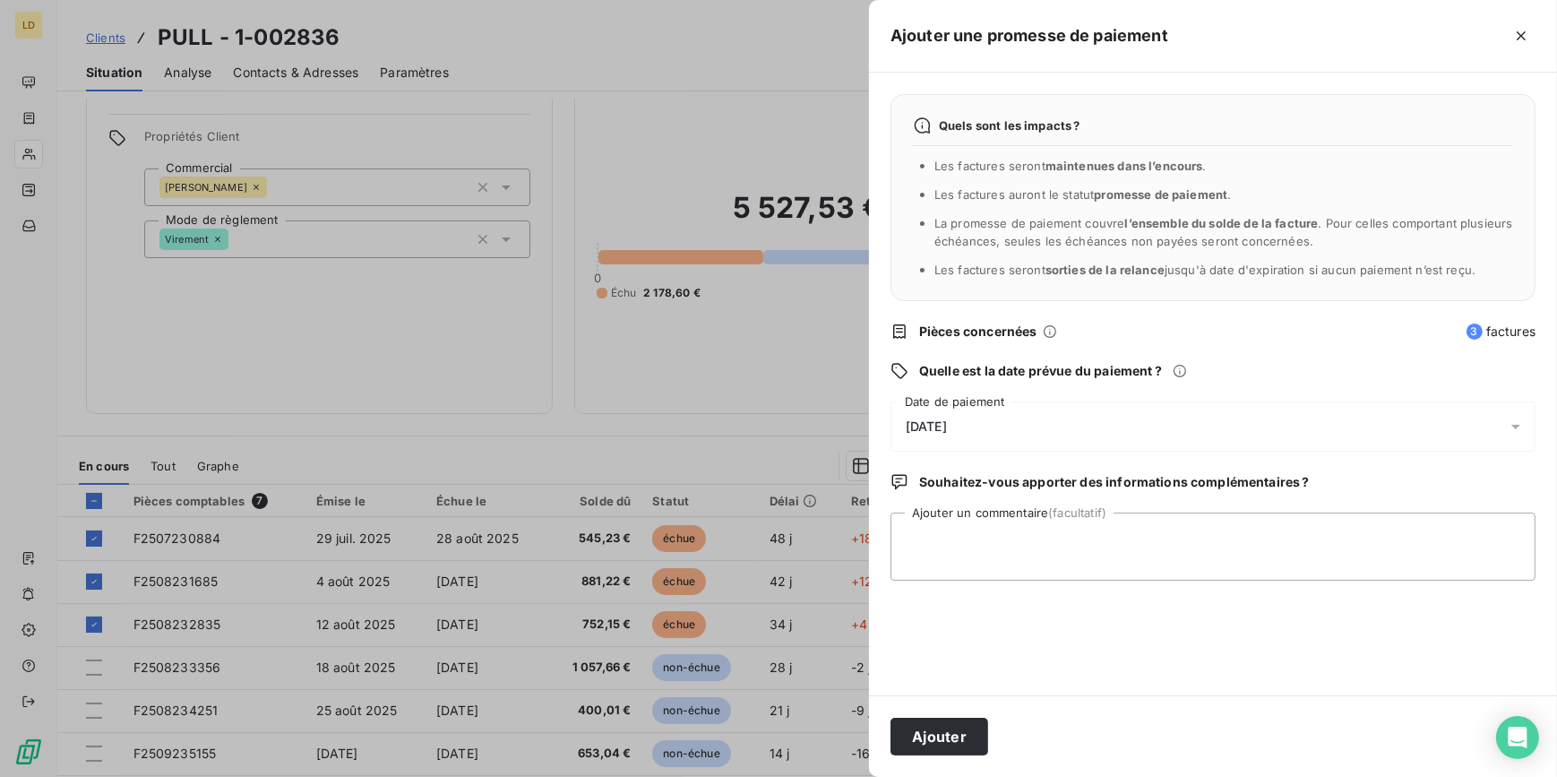
click at [959, 400] on div "Quels sont les impacts ? Les factures seront maintenues dans l’encours . Les fa…" at bounding box center [1213, 384] width 688 height 623
click at [956, 416] on div "[DATE]" at bounding box center [1212, 426] width 645 height 50
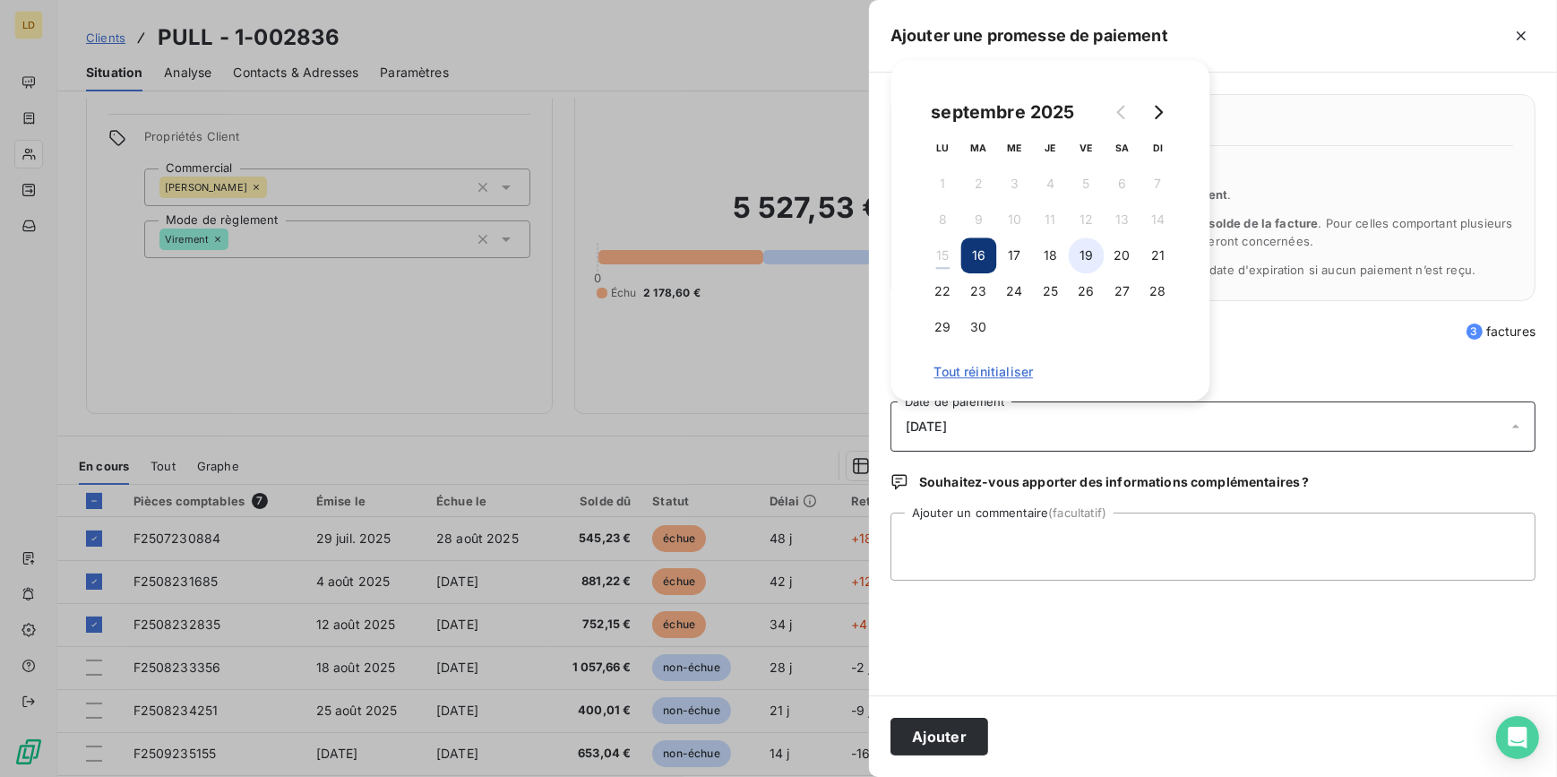
click at [1084, 264] on button "19" at bounding box center [1087, 255] width 36 height 36
click at [1010, 547] on textarea "Ajouter un commentaire (facultatif)" at bounding box center [1212, 546] width 645 height 68
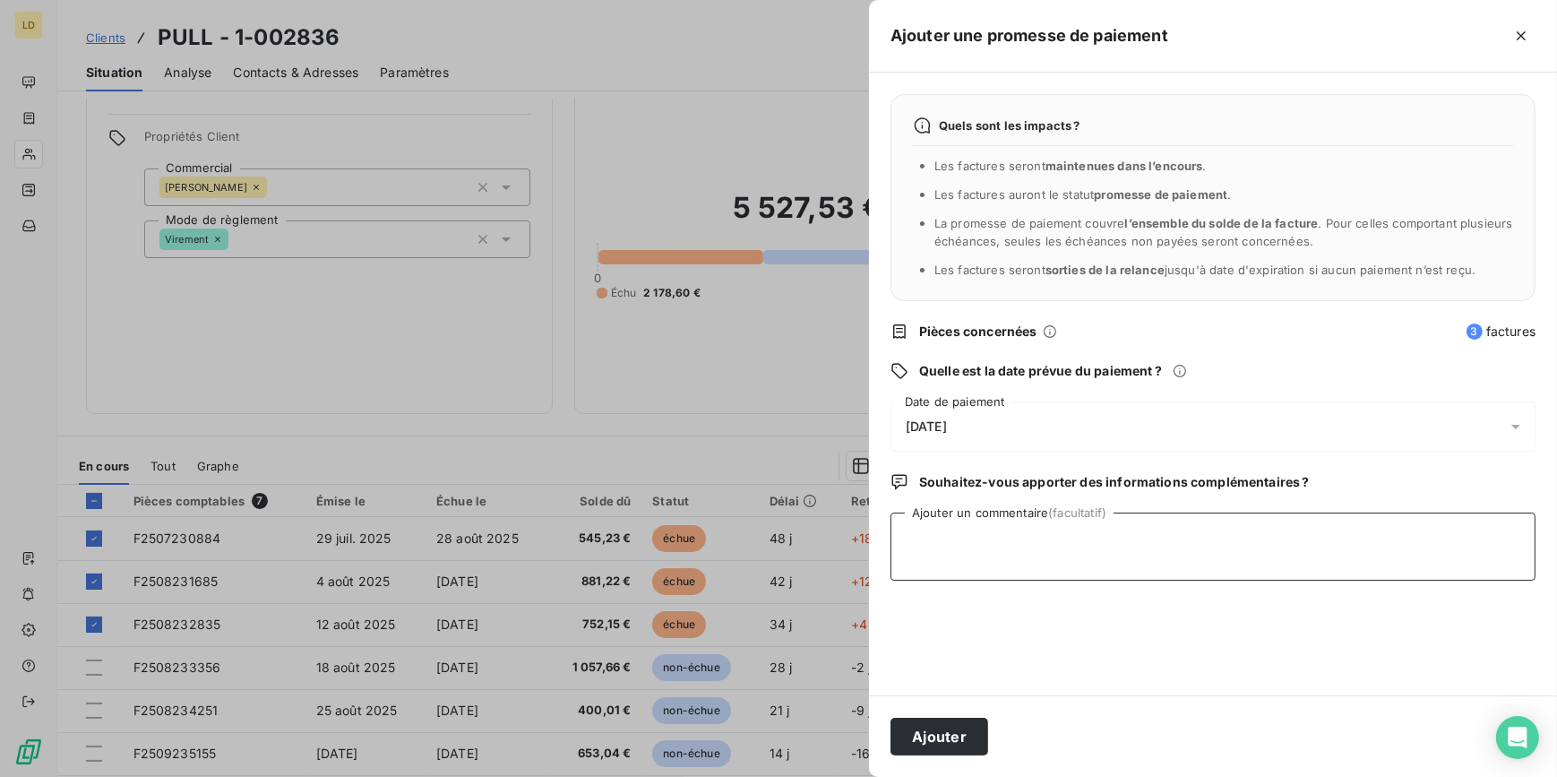
paste textarea "Client eu au tel 15/09 il revient de 2 mois de vacances il règle [DATE]"
type textarea "Client eu au tel 15/09 il revient de 2 mois de vacances il règle [DATE]"
click at [958, 744] on button "Ajouter" at bounding box center [939, 737] width 98 height 38
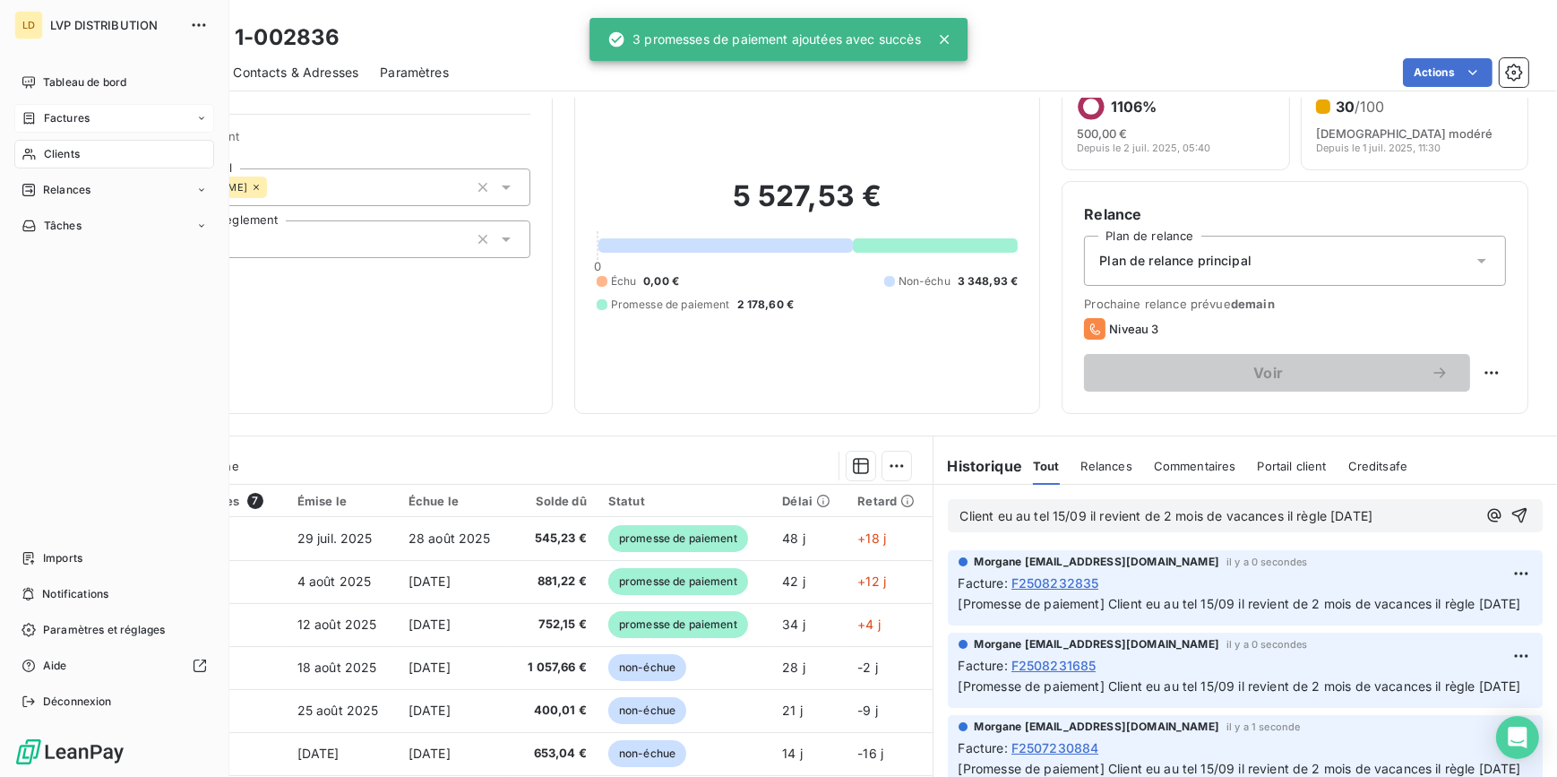
click at [59, 118] on span "Factures" at bounding box center [67, 118] width 46 height 16
click at [78, 231] on span "Clients" at bounding box center [62, 226] width 36 height 16
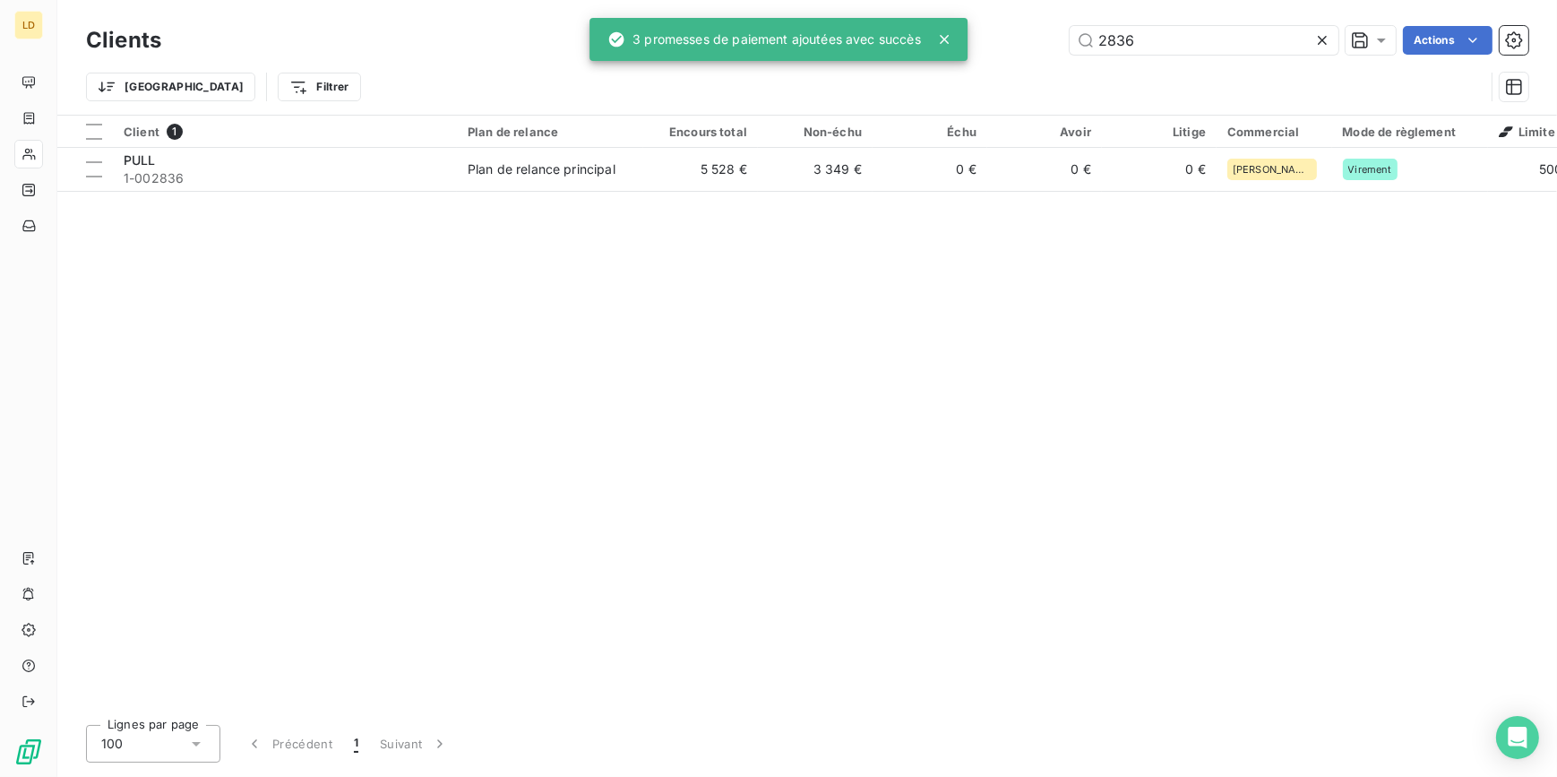
drag, startPoint x: 1130, startPoint y: 36, endPoint x: 880, endPoint y: 60, distance: 252.0
click at [973, 51] on div "2836 Actions" at bounding box center [855, 40] width 1345 height 29
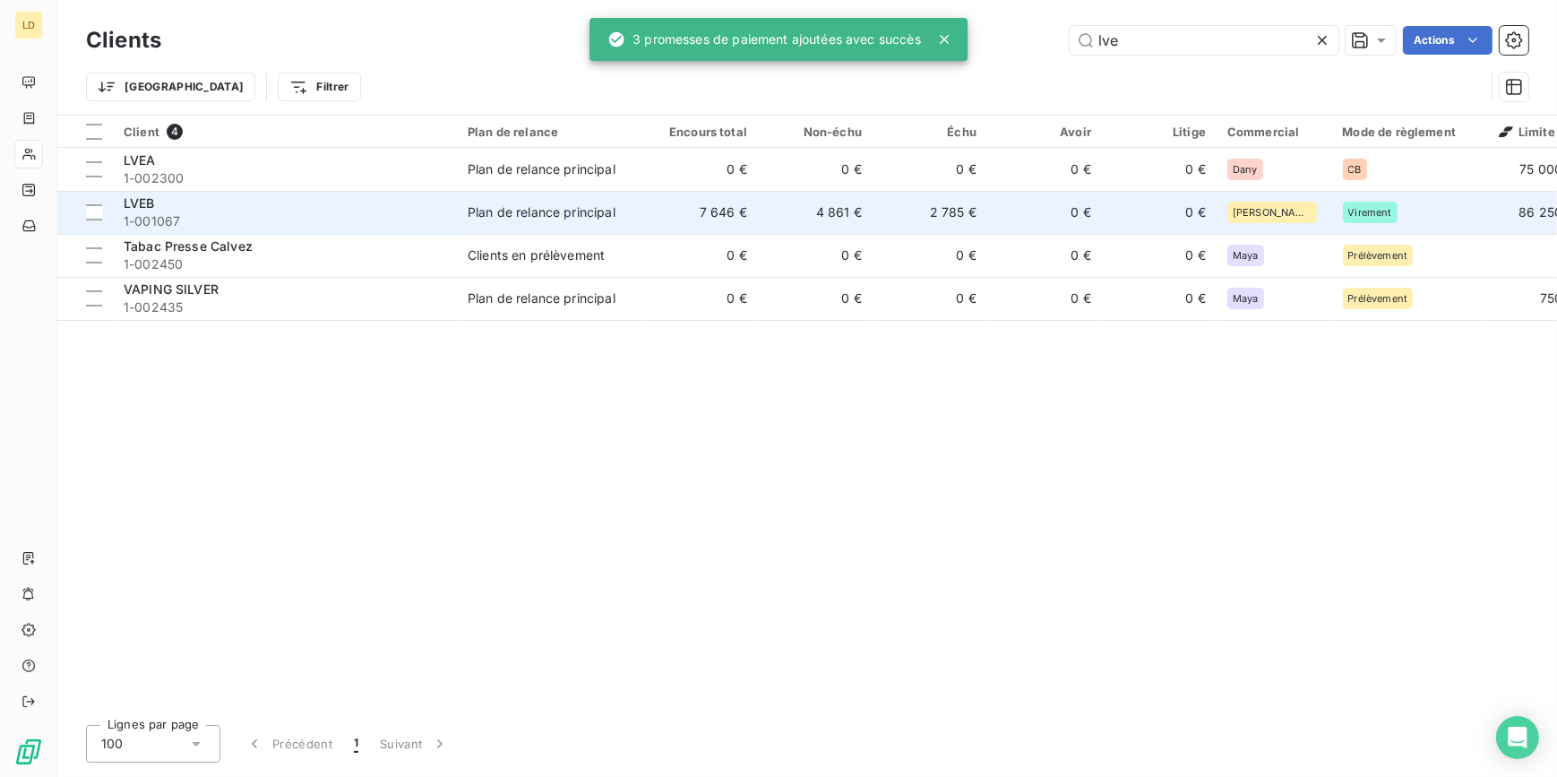
type input "lve"
click at [300, 197] on div "LVEB" at bounding box center [285, 203] width 322 height 18
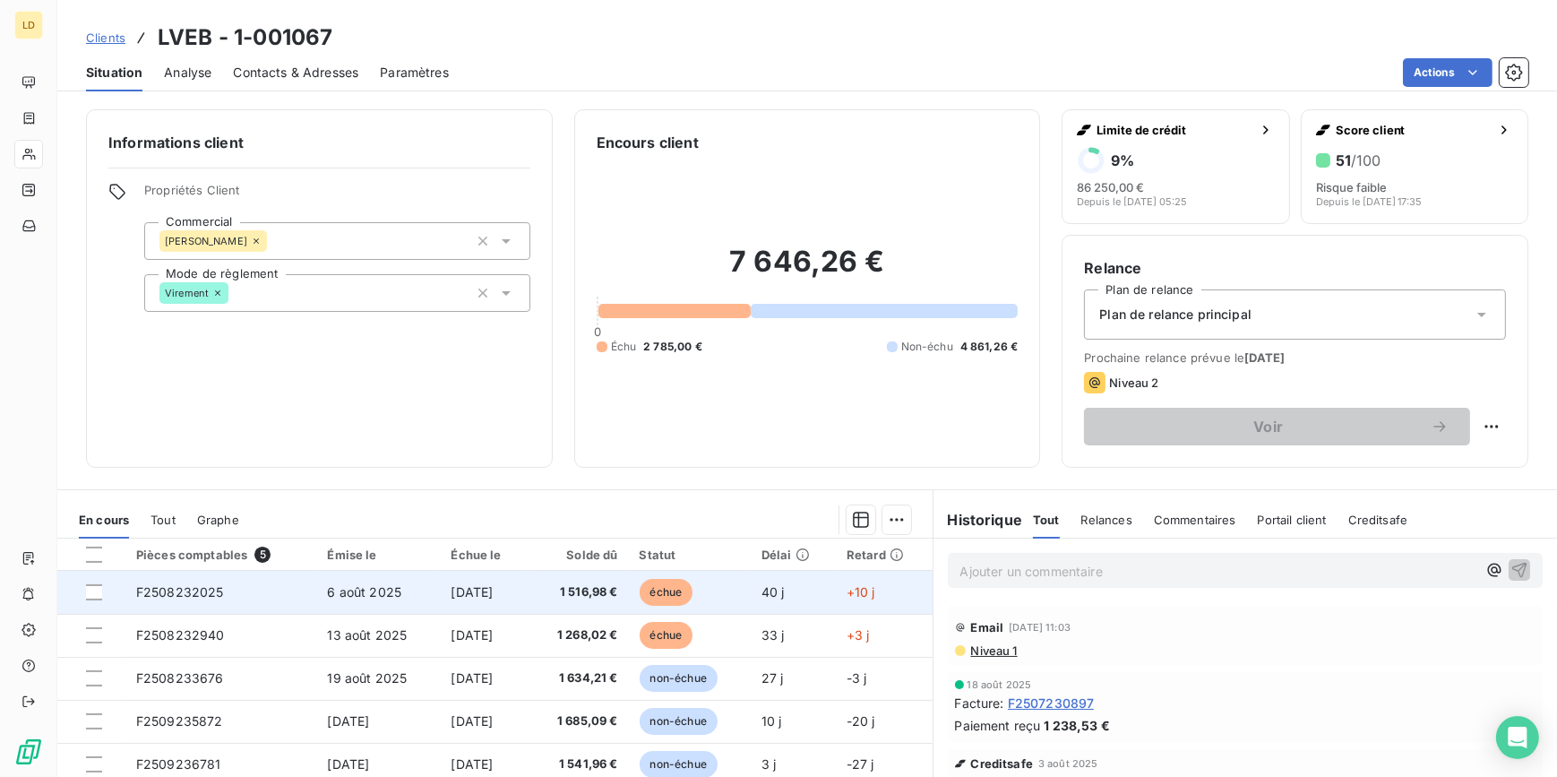
drag, startPoint x: 99, startPoint y: 584, endPoint x: 99, endPoint y: 603, distance: 18.8
click at [98, 585] on div at bounding box center [94, 592] width 16 height 16
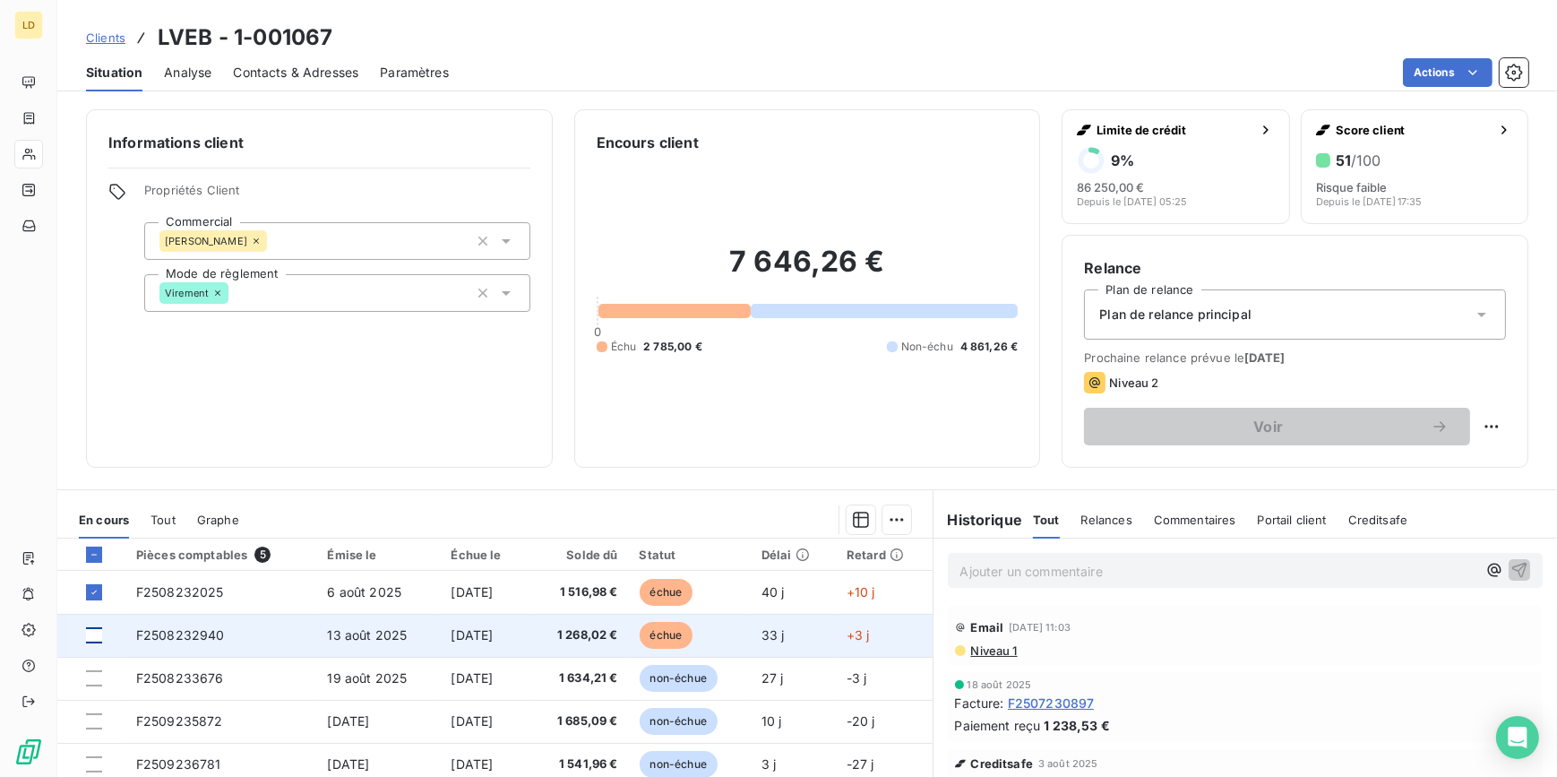
click at [93, 636] on div at bounding box center [94, 635] width 16 height 16
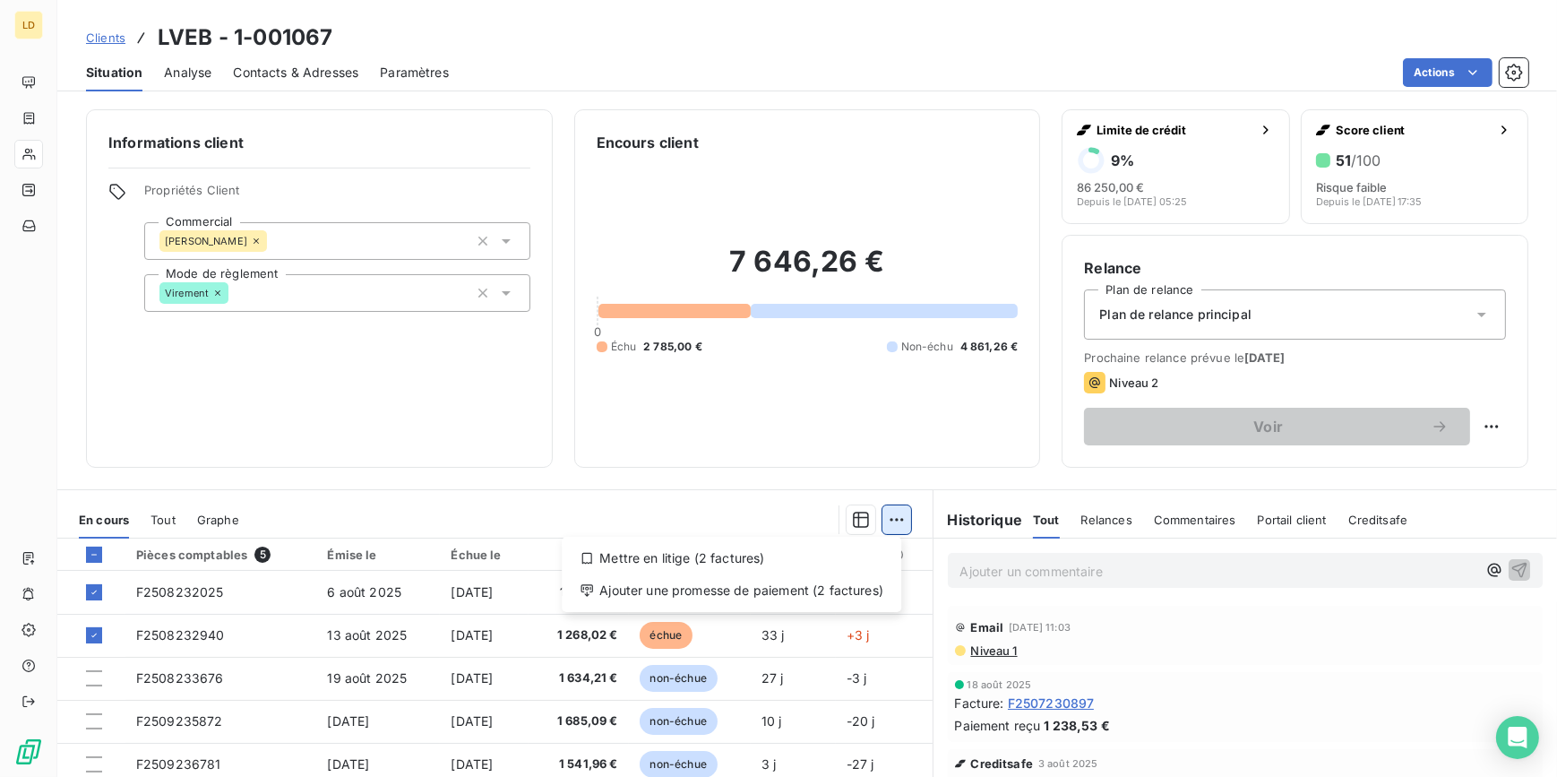
click at [880, 525] on html "LD Clients LVEB - 1-001067 Situation Analyse Contacts & Adresses Paramètres Act…" at bounding box center [778, 388] width 1557 height 777
click at [841, 597] on div "Ajouter une promesse de paiement (2 factures)" at bounding box center [731, 590] width 325 height 29
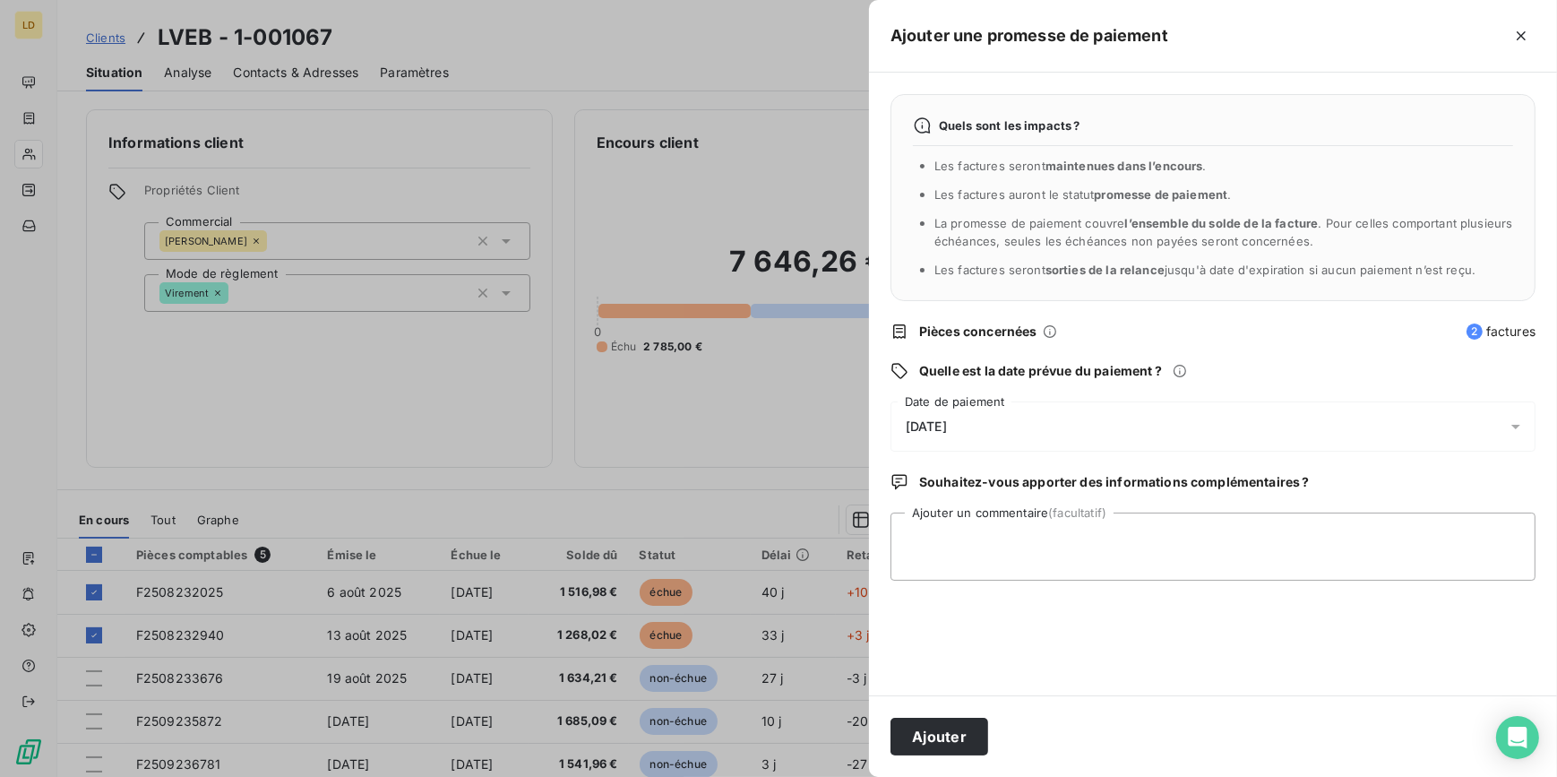
drag, startPoint x: 933, startPoint y: 420, endPoint x: 941, endPoint y: 418, distance: 9.1
click at [933, 420] on span "[DATE]" at bounding box center [926, 426] width 41 height 14
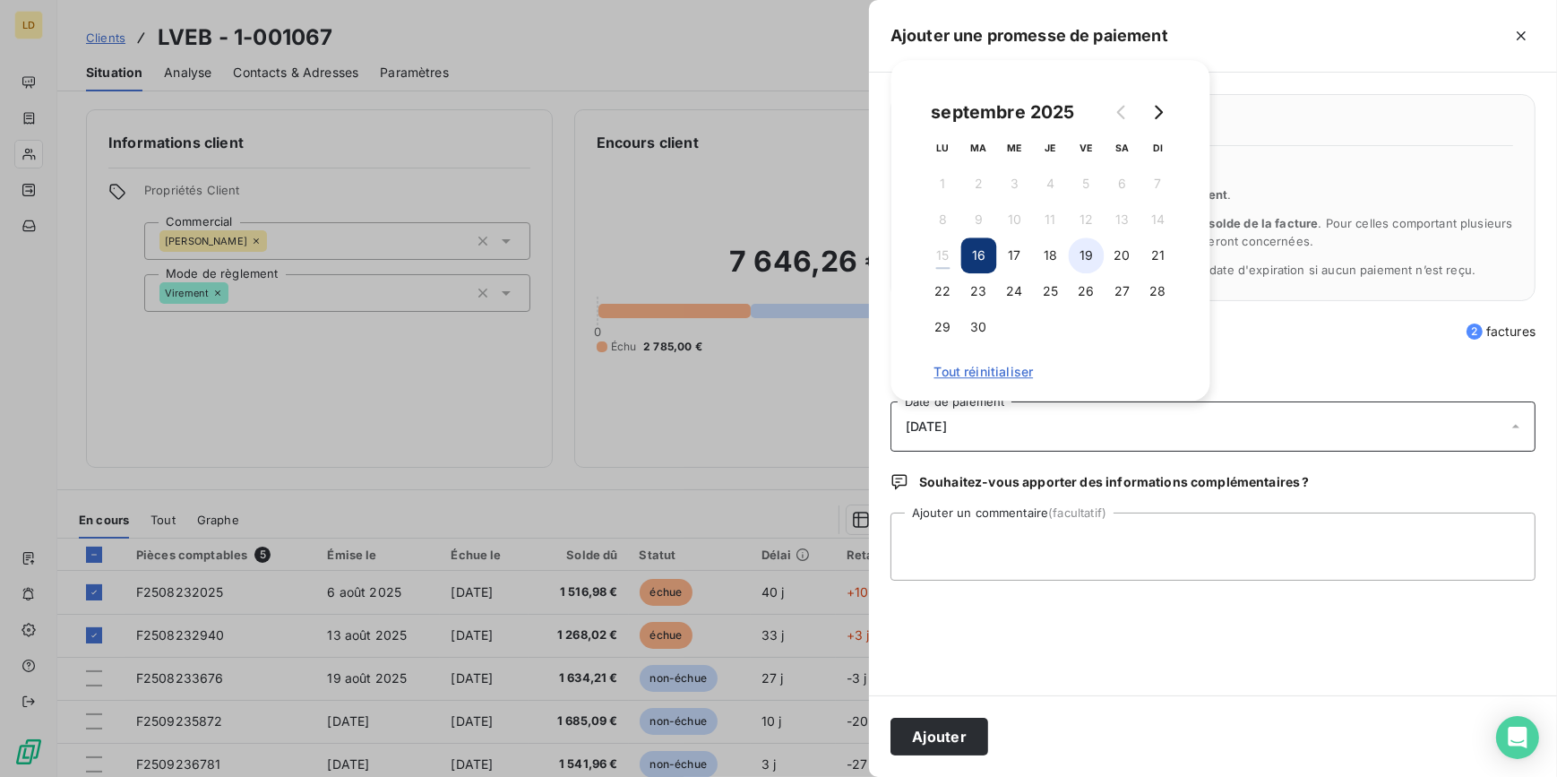
click at [1093, 262] on button "19" at bounding box center [1087, 255] width 36 height 36
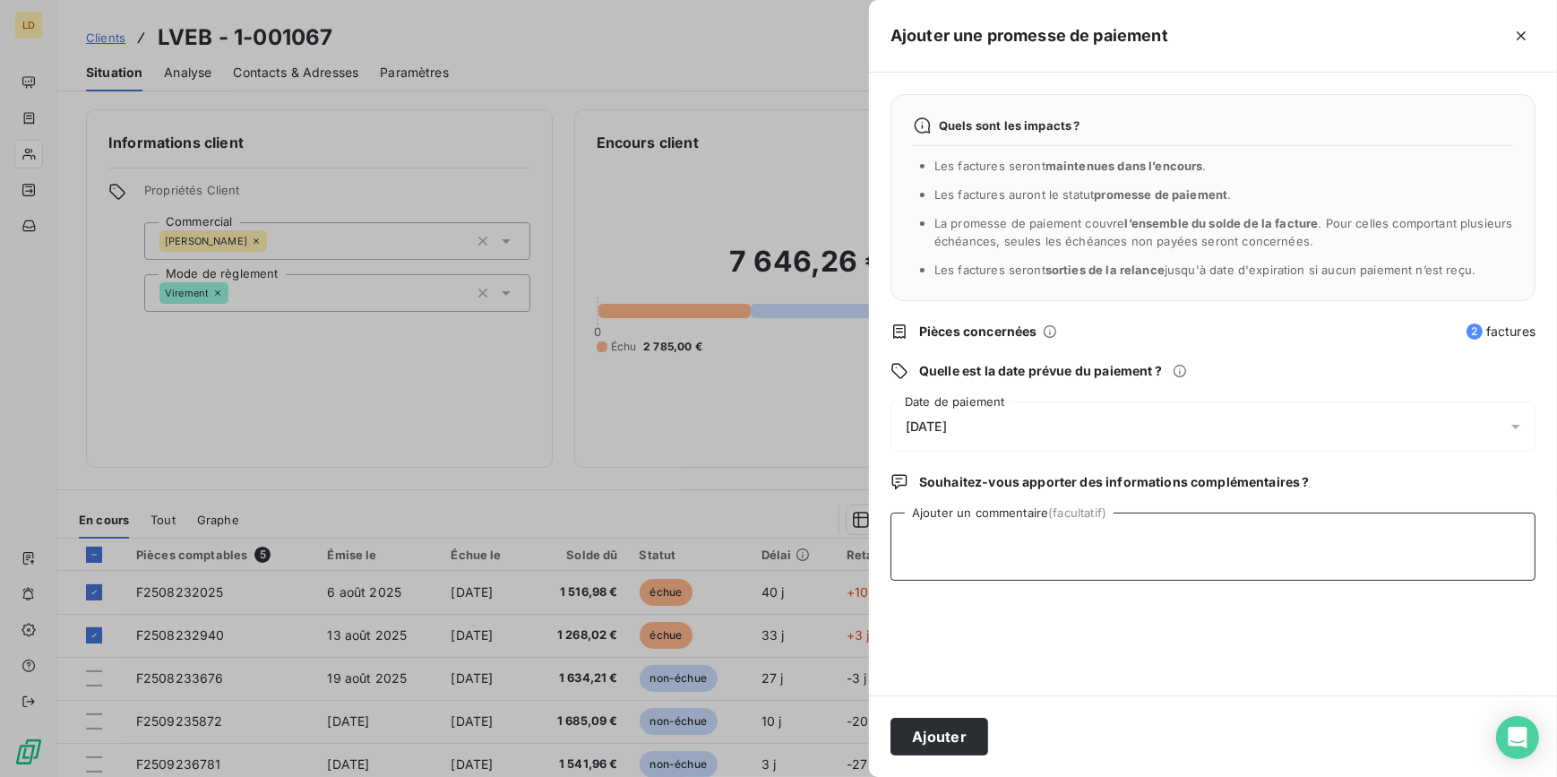
click at [1018, 571] on textarea "Ajouter un commentaire (facultatif)" at bounding box center [1212, 546] width 645 height 68
paste textarea "Client eu au tel 15/09 il revient de 2 mois de vacances il règle [DATE]"
type textarea "Client eu au tel 15/09 il revient de 2 mois de vacances il règle [DATE]"
click at [945, 718] on button "Ajouter" at bounding box center [939, 737] width 98 height 38
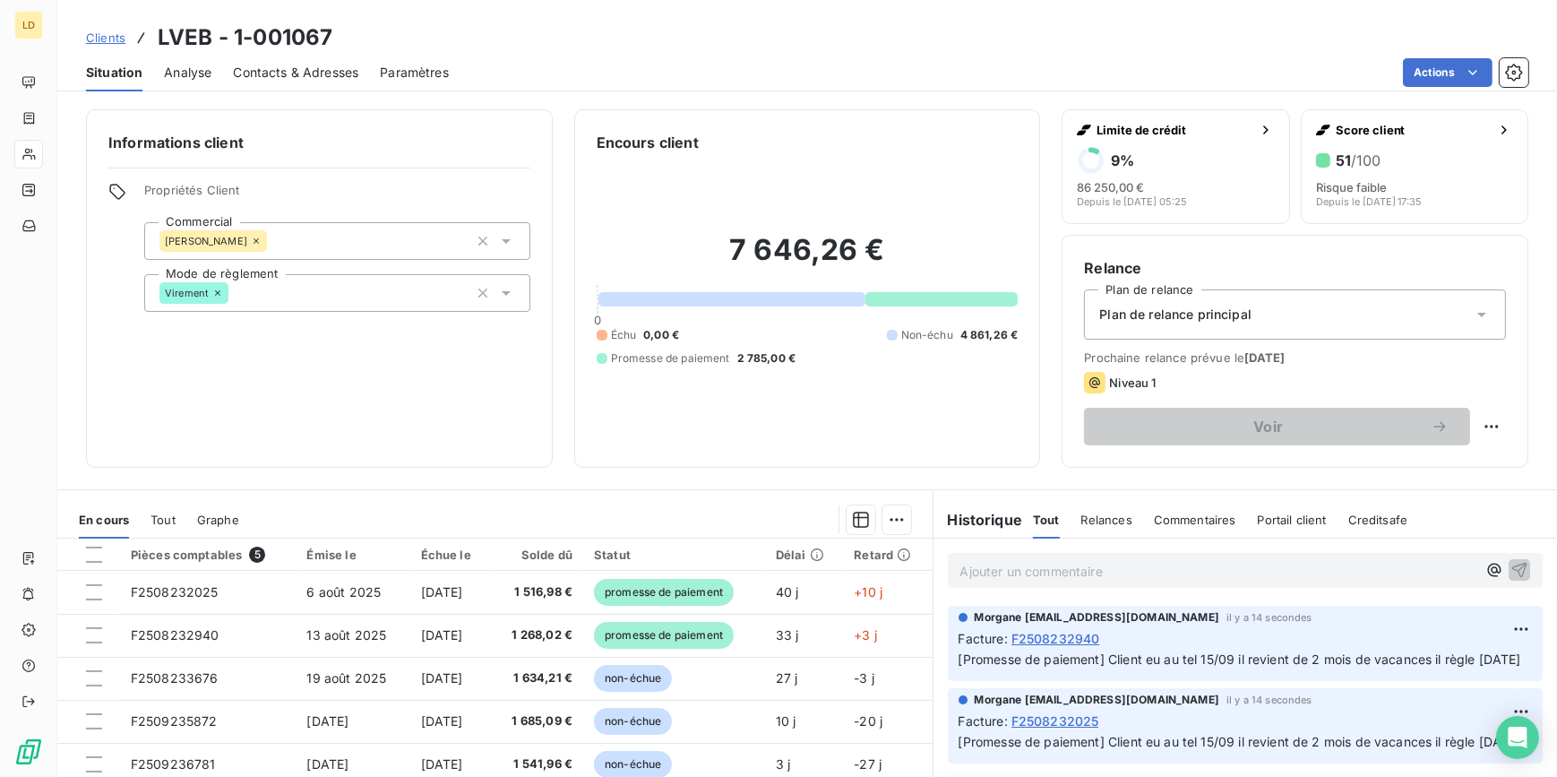
click at [327, 57] on div "Contacts & Adresses" at bounding box center [295, 73] width 125 height 38
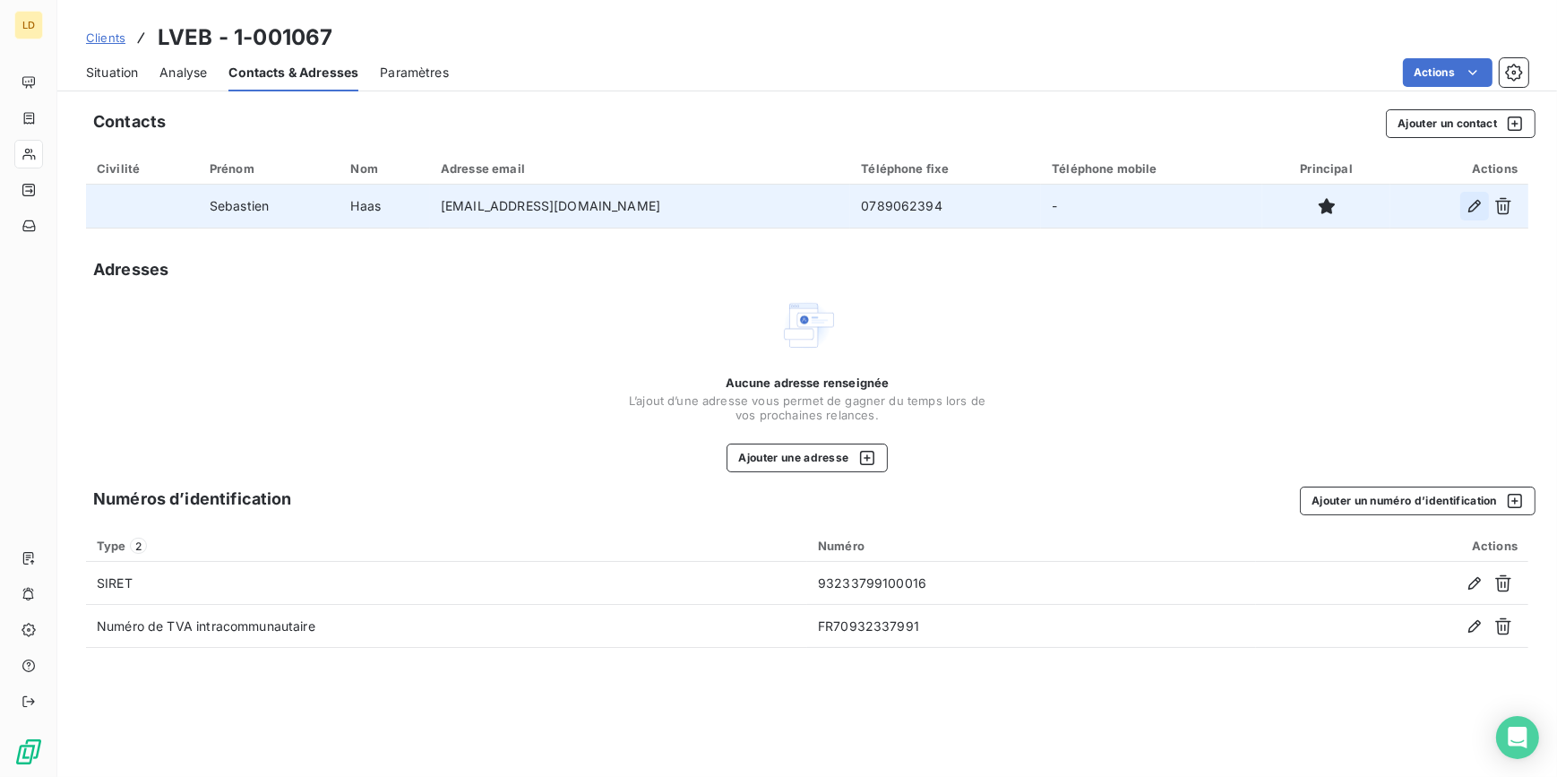
click at [1471, 207] on icon "button" at bounding box center [1475, 206] width 18 height 18
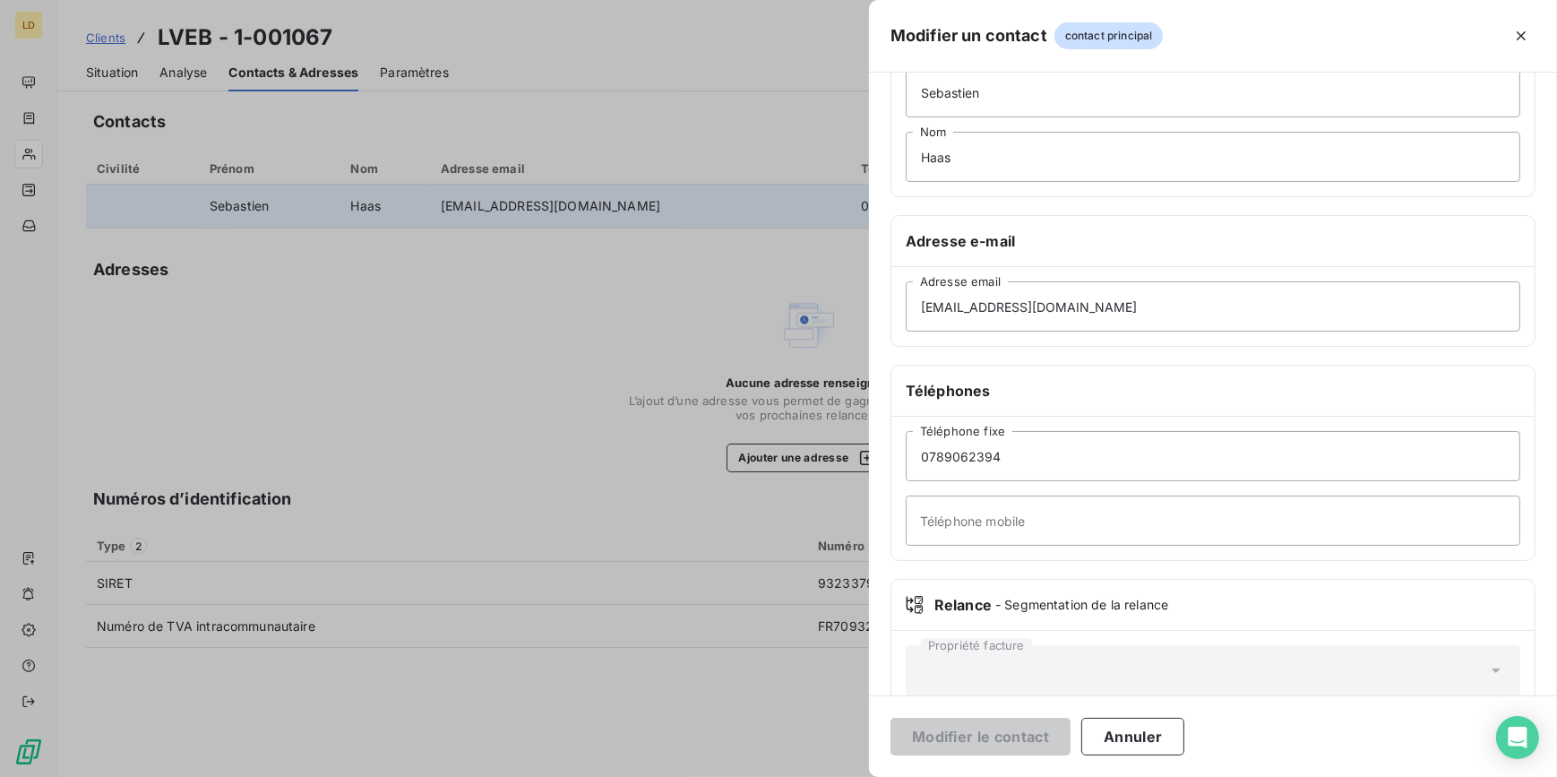
scroll to position [138, 0]
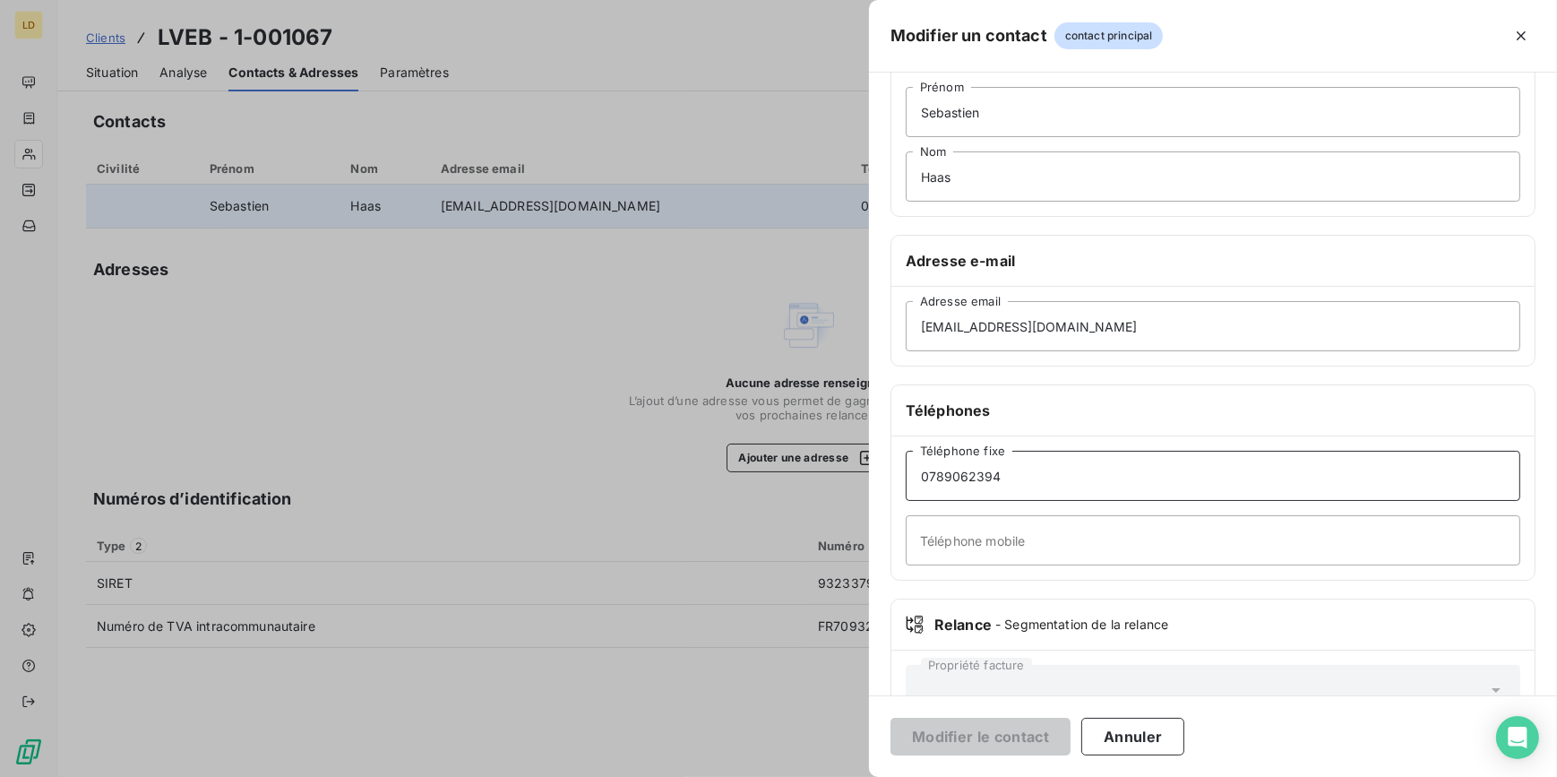
drag, startPoint x: 882, startPoint y: 469, endPoint x: 866, endPoint y: 469, distance: 16.1
click at [866, 776] on div "Modifier un contact contact principal Informations générales Civilité [PERSON_N…" at bounding box center [778, 777] width 1557 height 0
paste input "6 03 86 32 53"
type input "06 03 86 32 53"
click at [967, 468] on input "06 03 86 32 53" at bounding box center [1213, 476] width 615 height 50
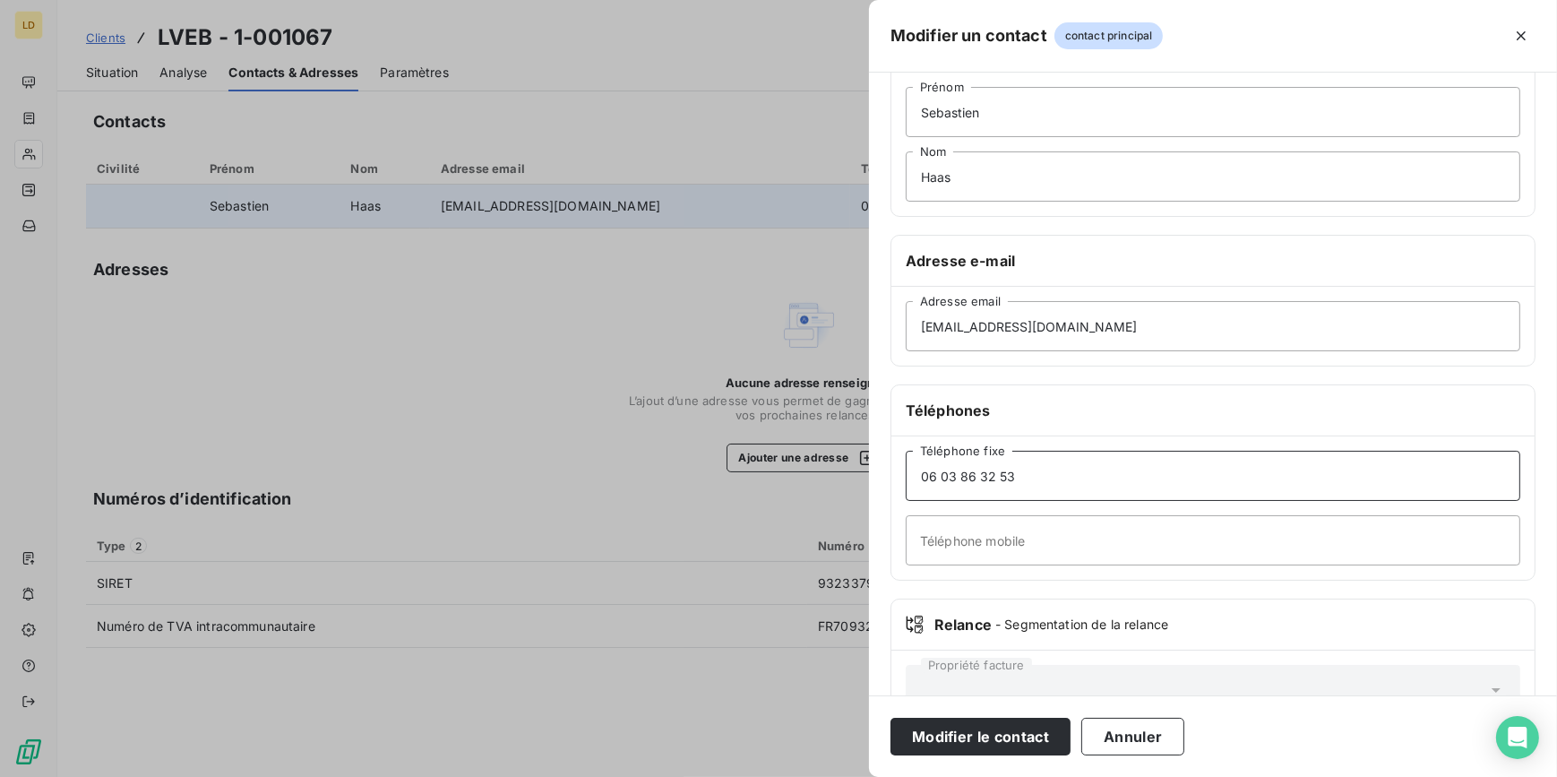
click at [967, 467] on input "06 03 86 32 53" at bounding box center [1213, 476] width 615 height 50
click at [1011, 728] on button "Modifier le contact" at bounding box center [980, 737] width 180 height 38
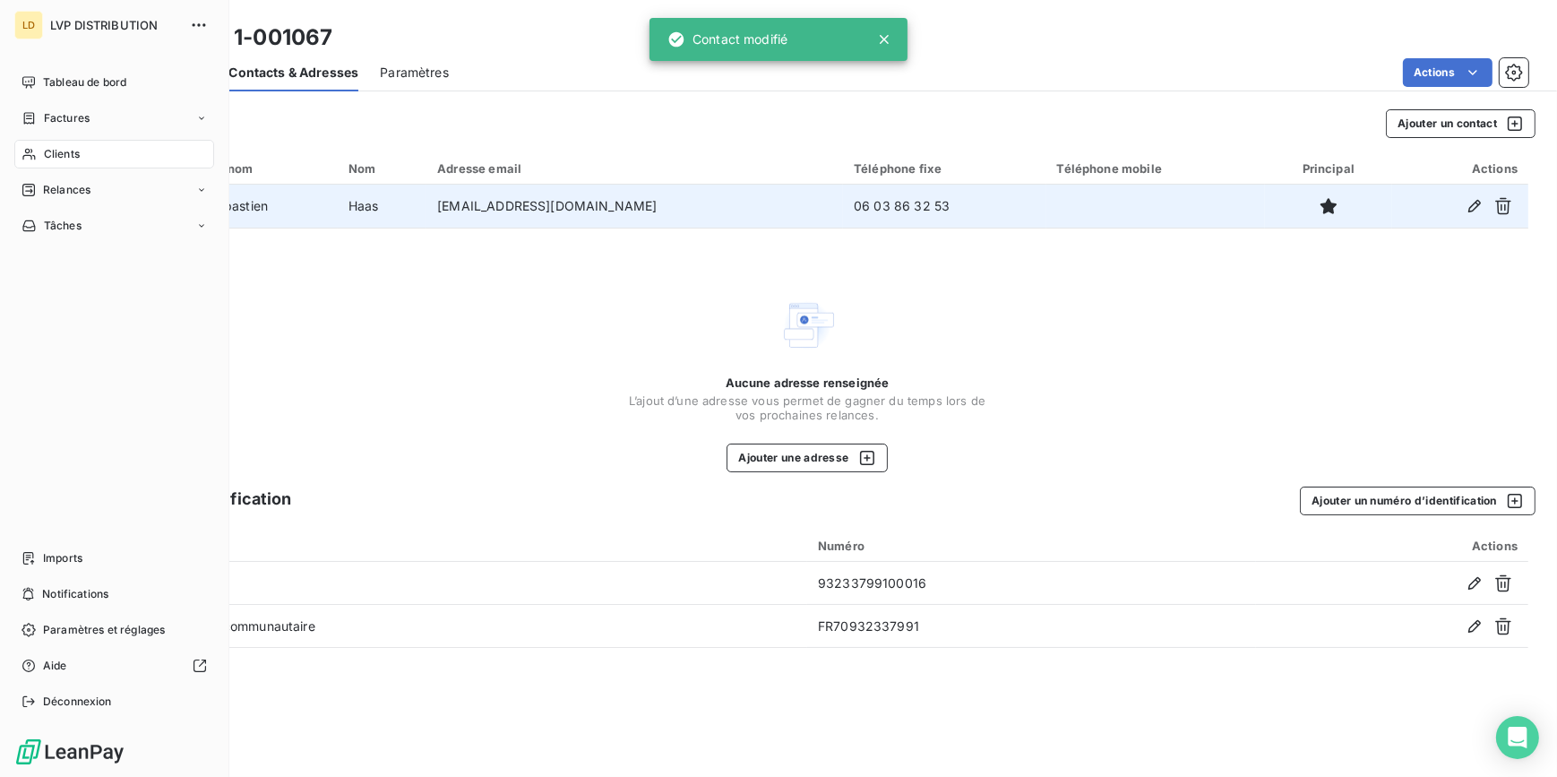
click at [39, 159] on div "Clients" at bounding box center [114, 154] width 200 height 29
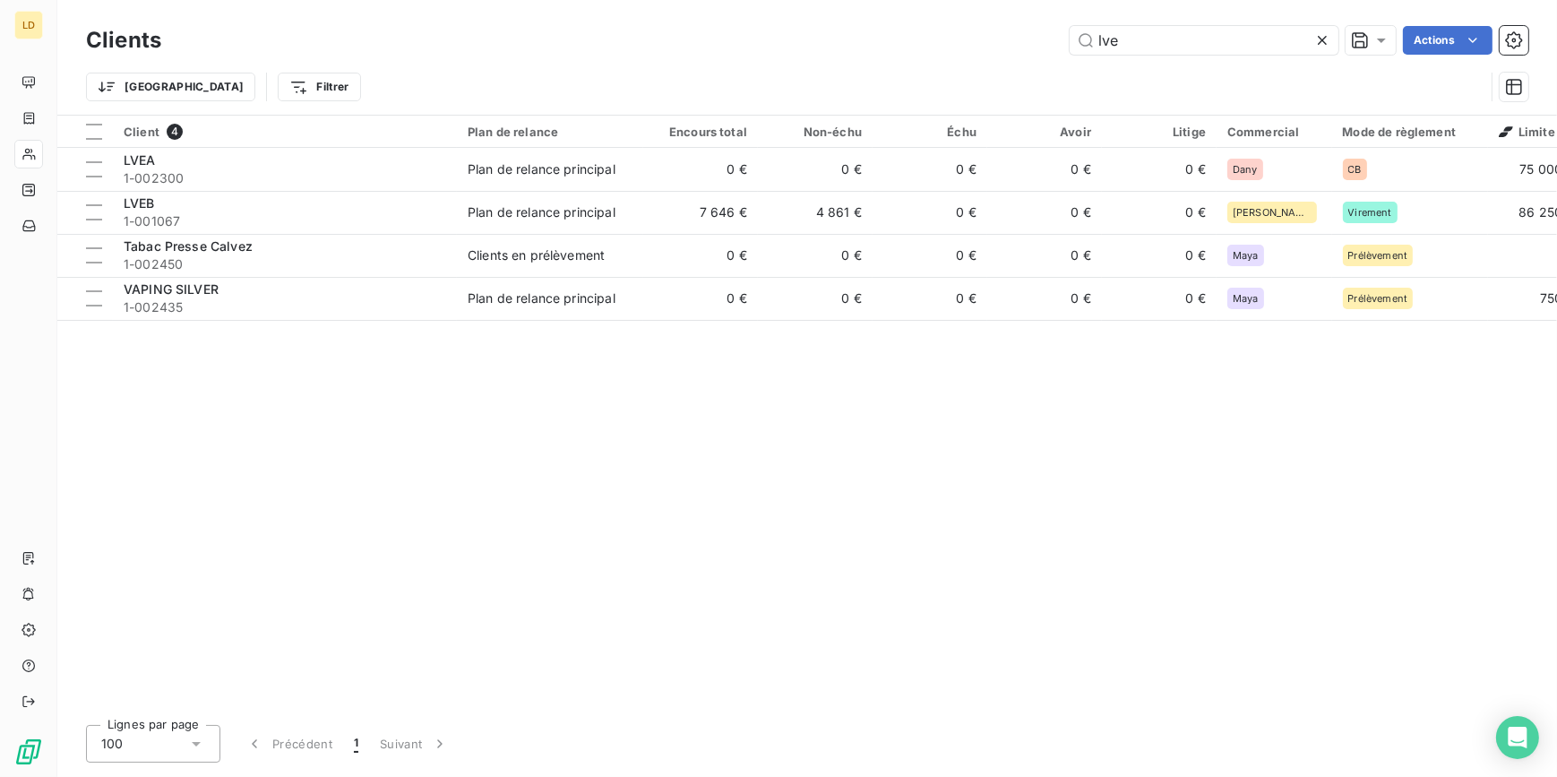
drag, startPoint x: 1078, startPoint y: 49, endPoint x: 977, endPoint y: 53, distance: 100.4
click at [977, 53] on div "lve Actions" at bounding box center [855, 40] width 1345 height 29
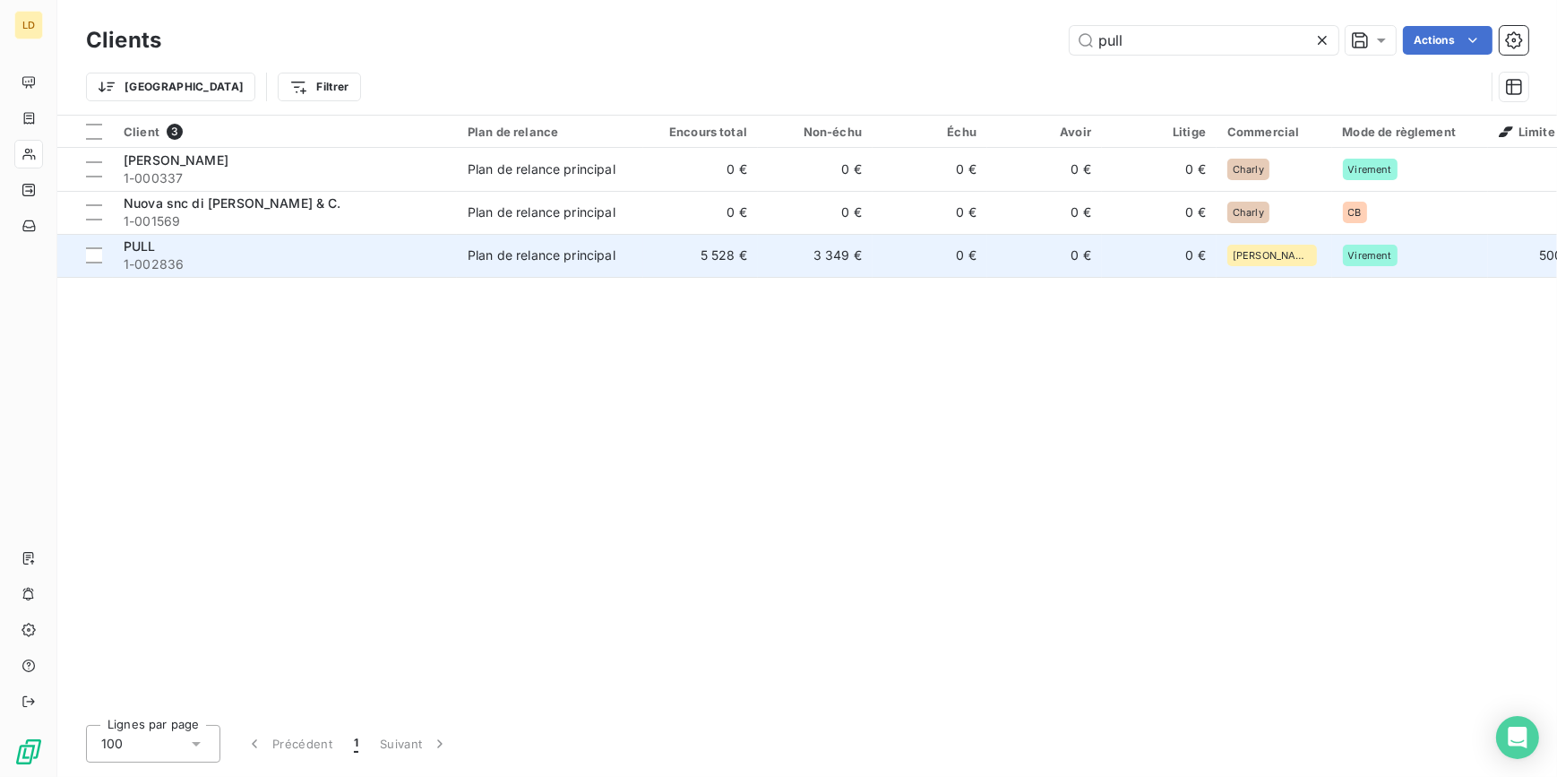
type input "pull"
click at [387, 259] on span "1-002836" at bounding box center [285, 264] width 322 height 18
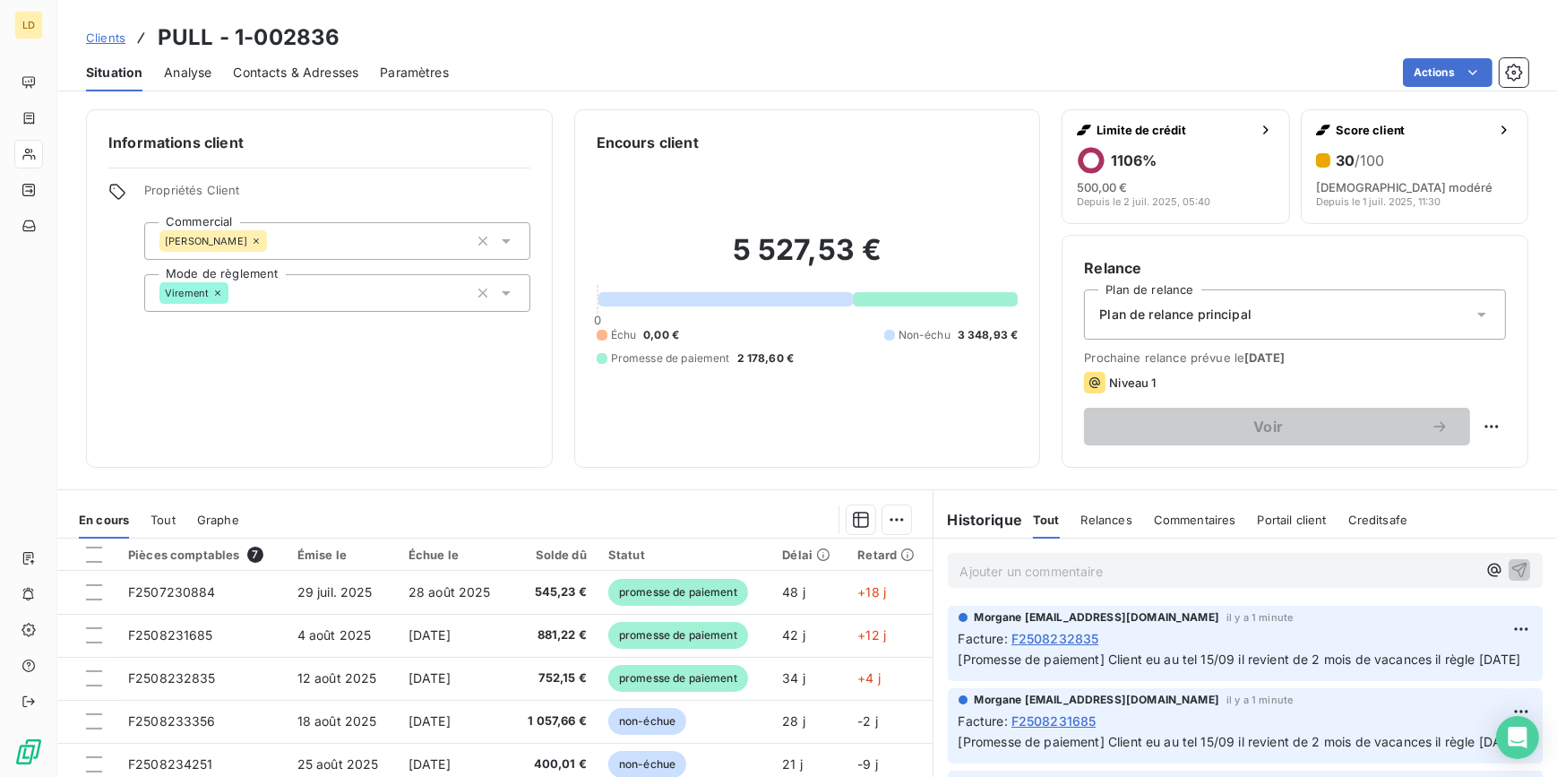
click at [331, 64] on span "Contacts & Adresses" at bounding box center [295, 73] width 125 height 18
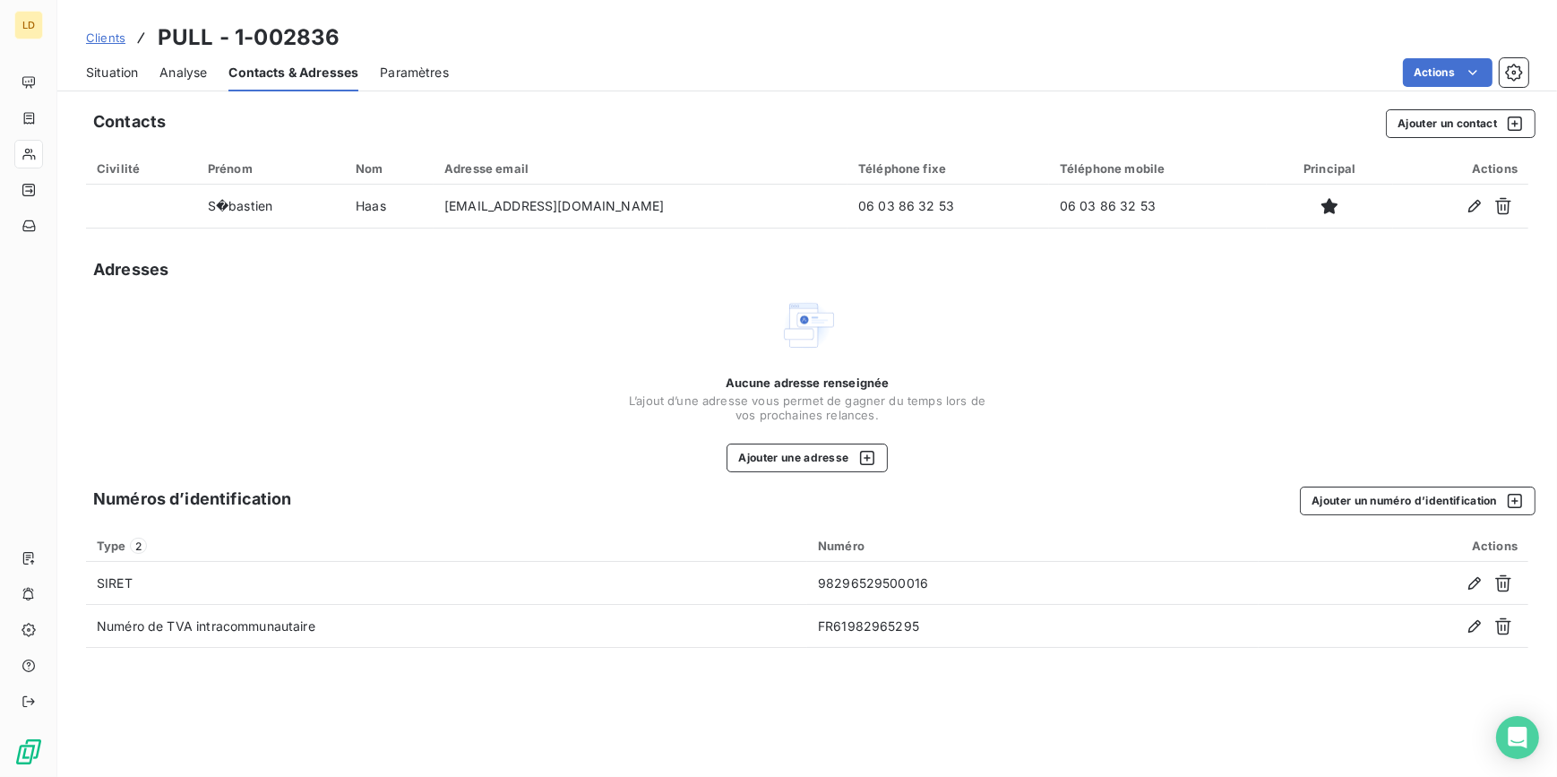
click at [116, 72] on span "Situation" at bounding box center [112, 73] width 52 height 18
